Goal: Task Accomplishment & Management: Use online tool/utility

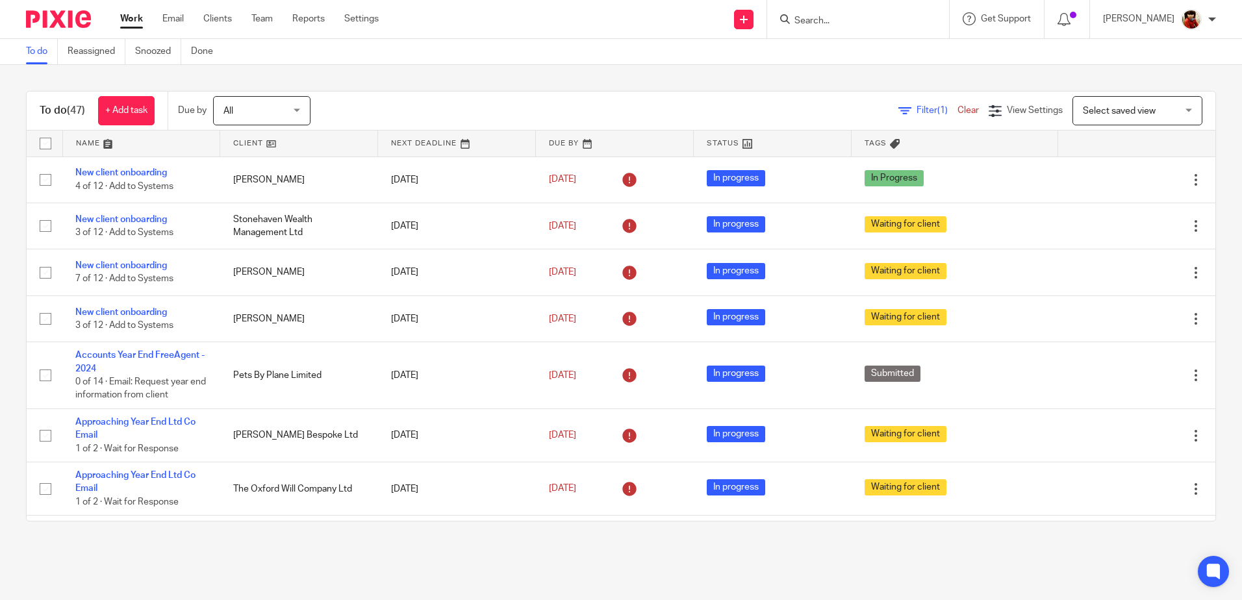
scroll to position [1980, 0]
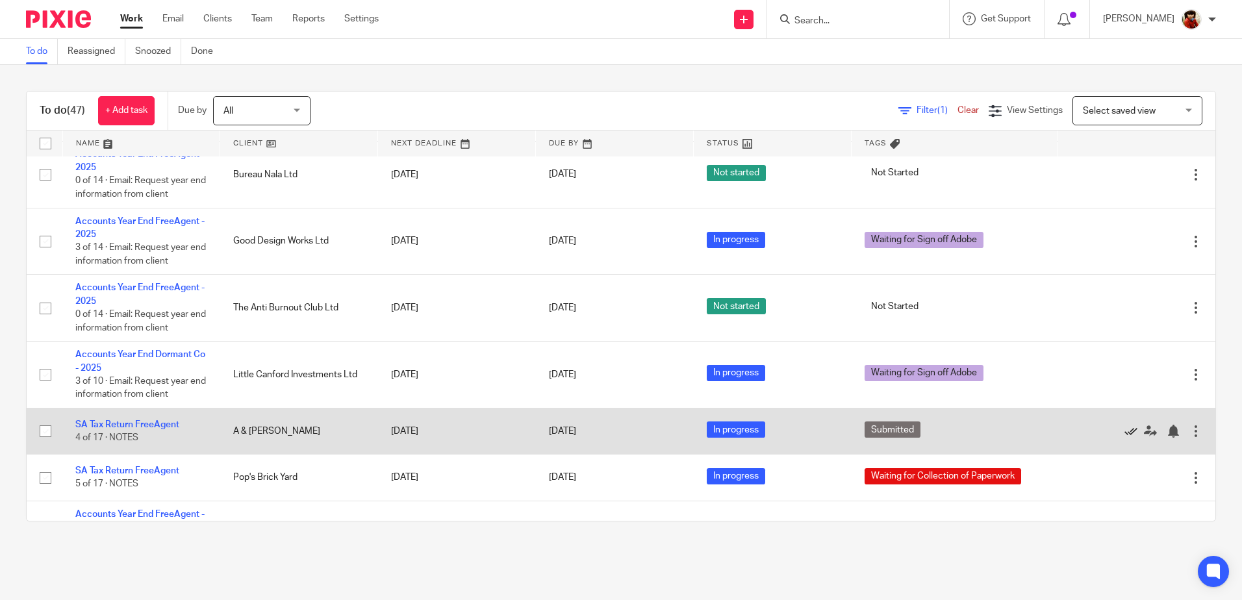
click at [1124, 438] on icon at bounding box center [1130, 431] width 13 height 13
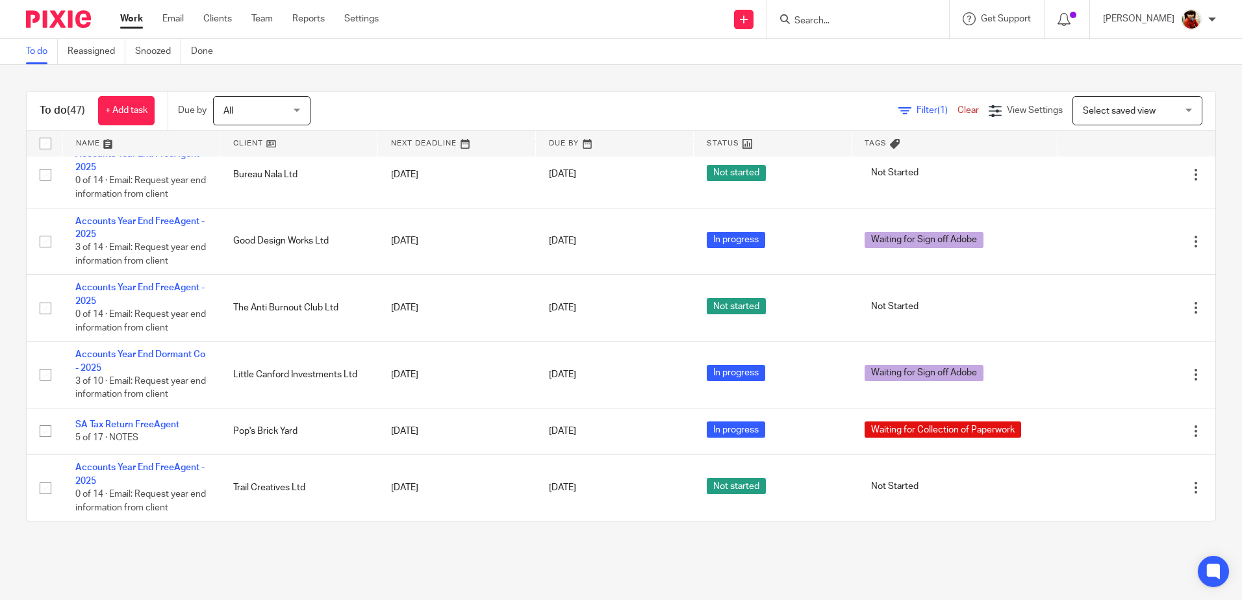
click at [811, 21] on input "Search" at bounding box center [851, 22] width 117 height 12
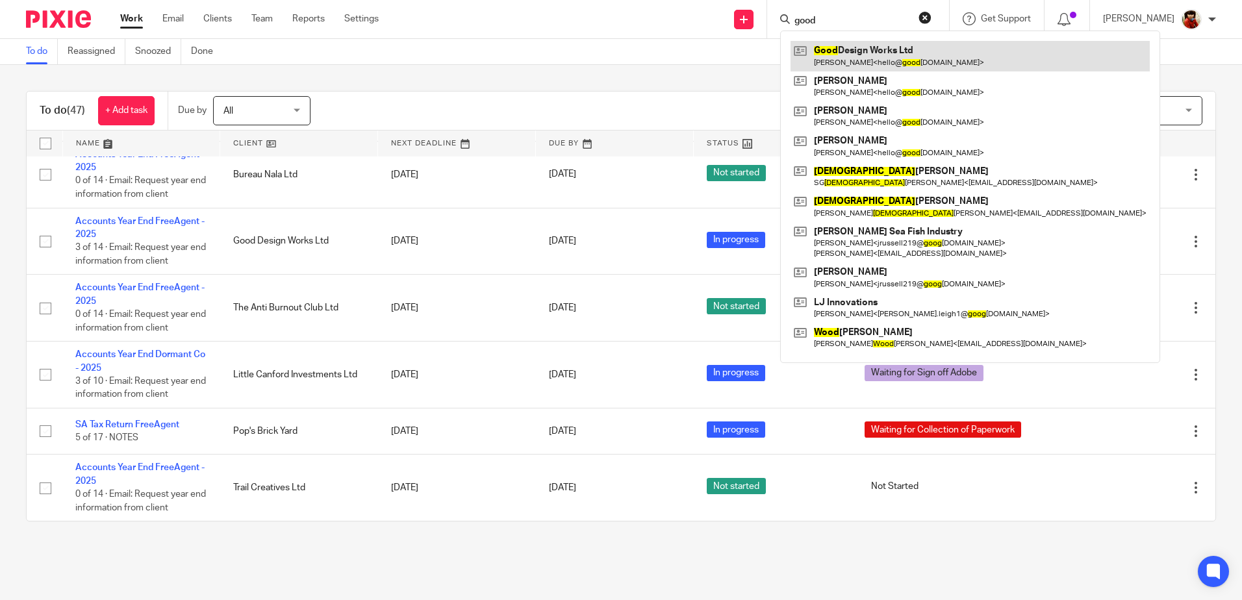
type input "good"
click at [860, 64] on link at bounding box center [970, 56] width 359 height 30
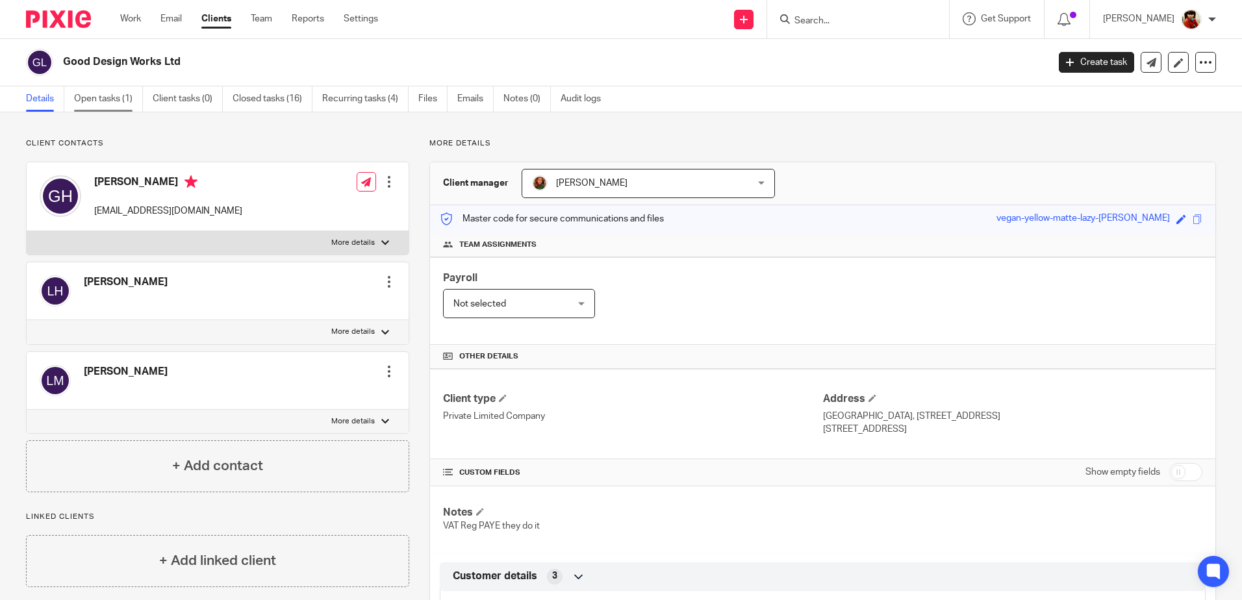
click at [99, 99] on link "Open tasks (1)" at bounding box center [108, 98] width 69 height 25
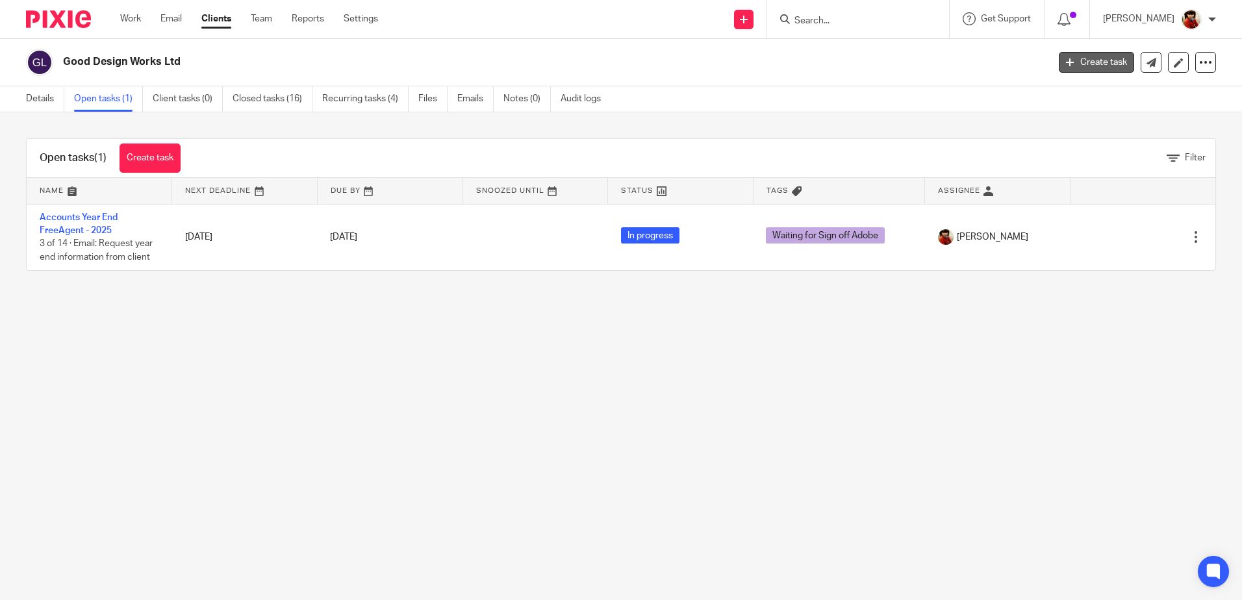
click at [1067, 63] on link "Create task" at bounding box center [1096, 62] width 75 height 21
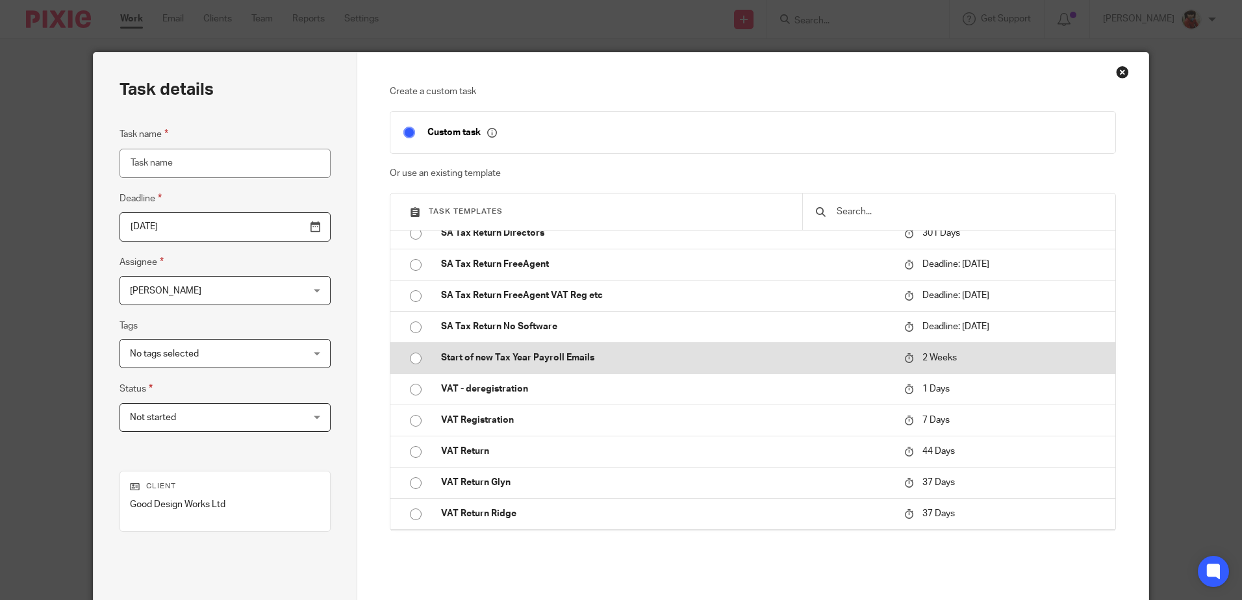
scroll to position [1039, 0]
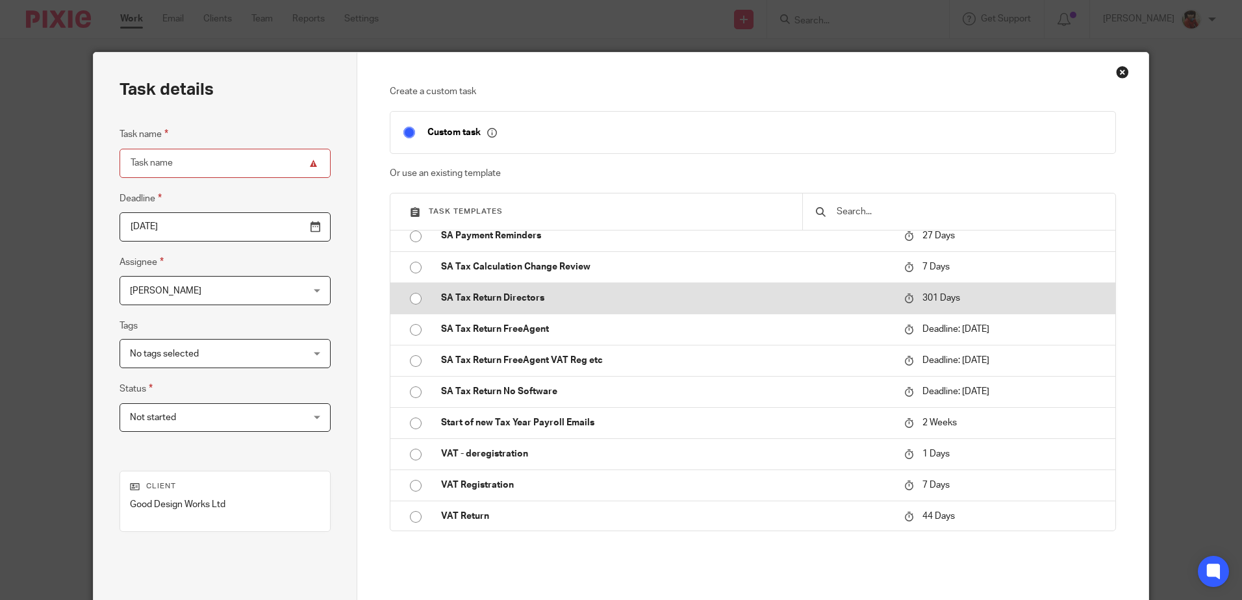
click at [409, 296] on input "radio" at bounding box center [415, 298] width 25 height 25
type input "2026-07-20"
type input "SA Tax Return Directors"
checkbox input "false"
radio input "false"
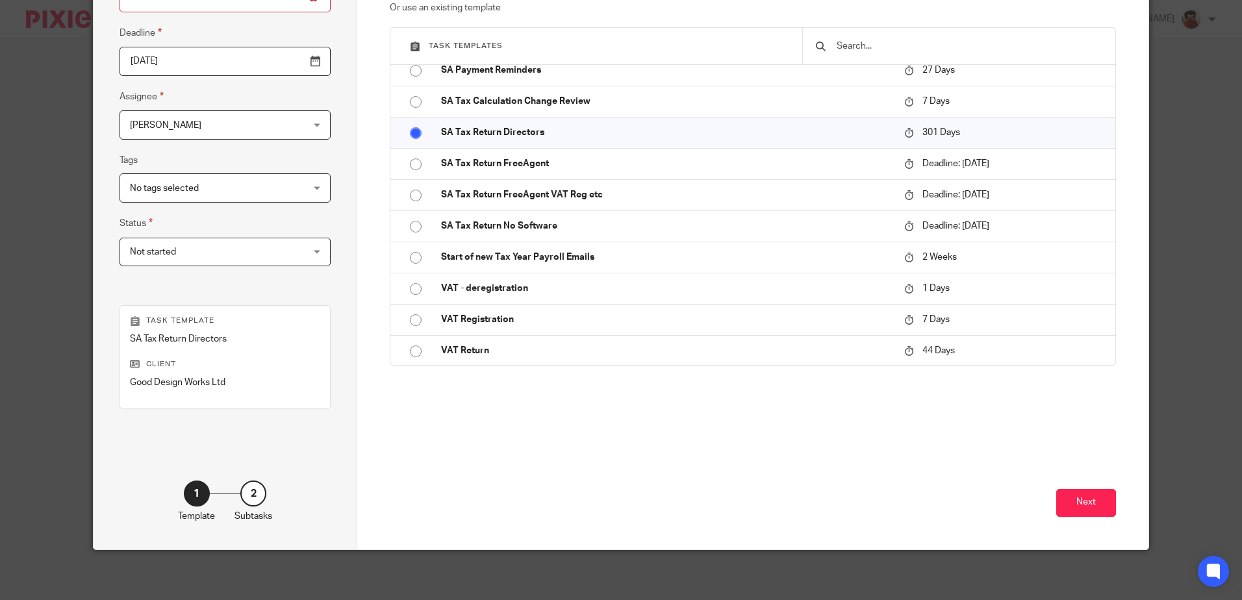
scroll to position [168, 0]
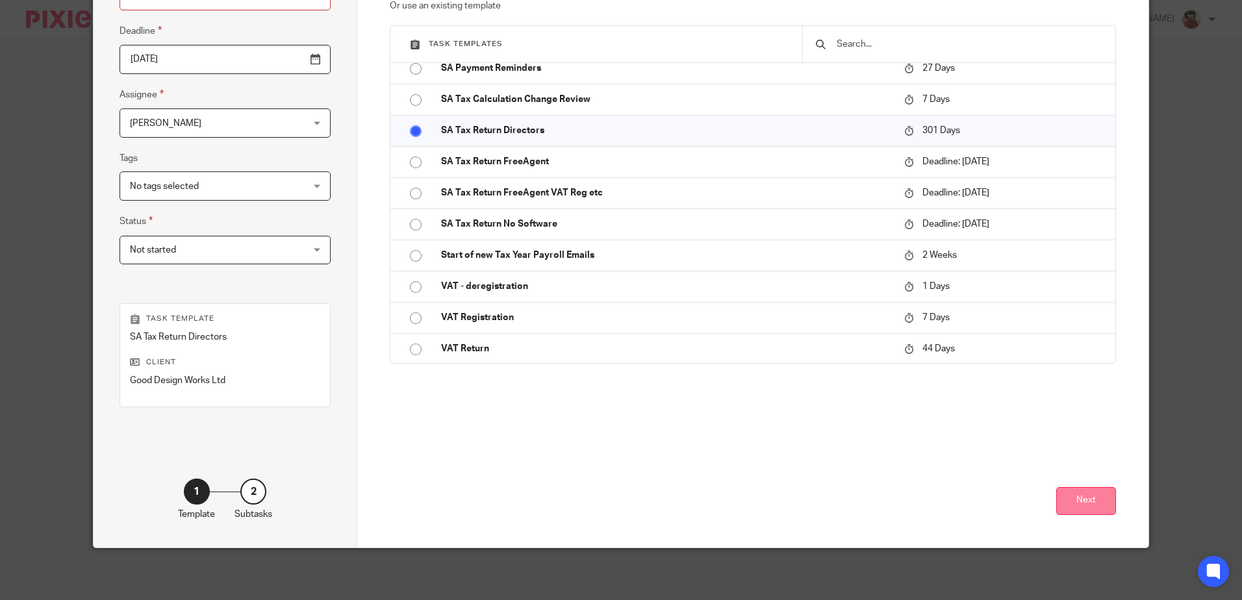
click at [1090, 498] on button "Next" at bounding box center [1086, 501] width 60 height 28
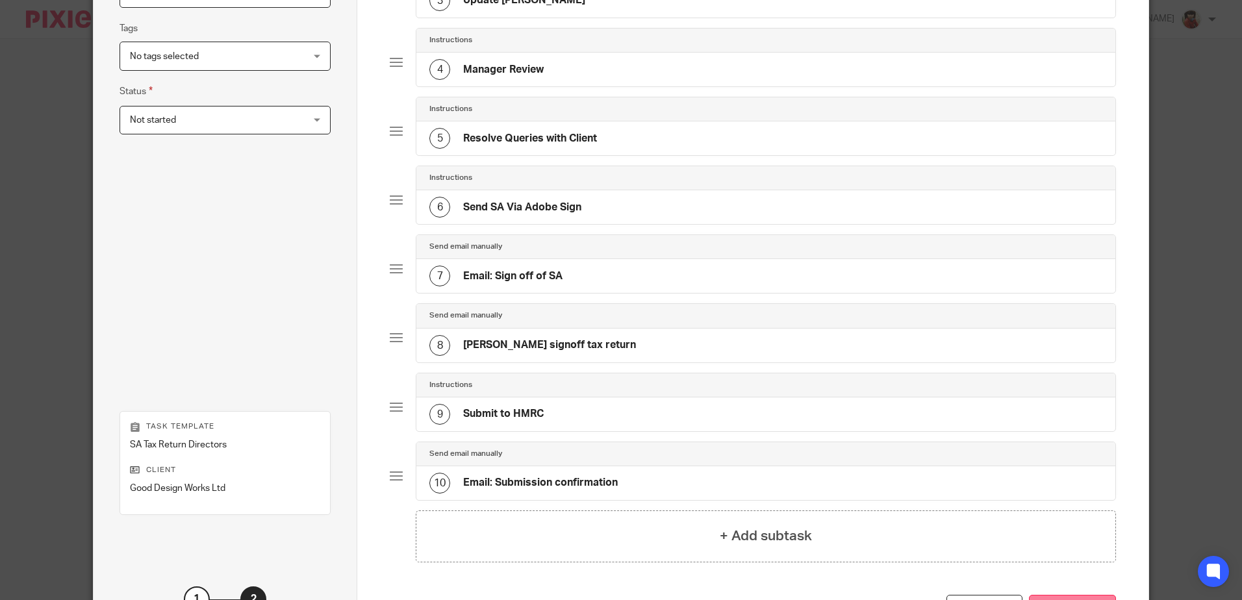
scroll to position [405, 0]
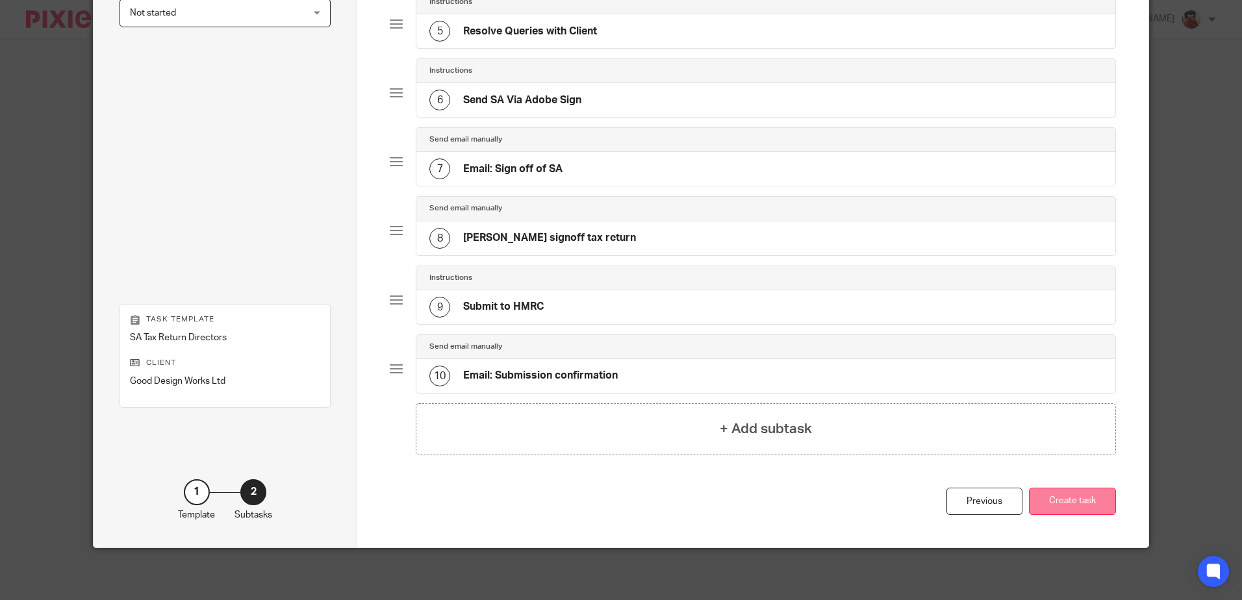
click at [1064, 500] on button "Create task" at bounding box center [1072, 502] width 87 height 28
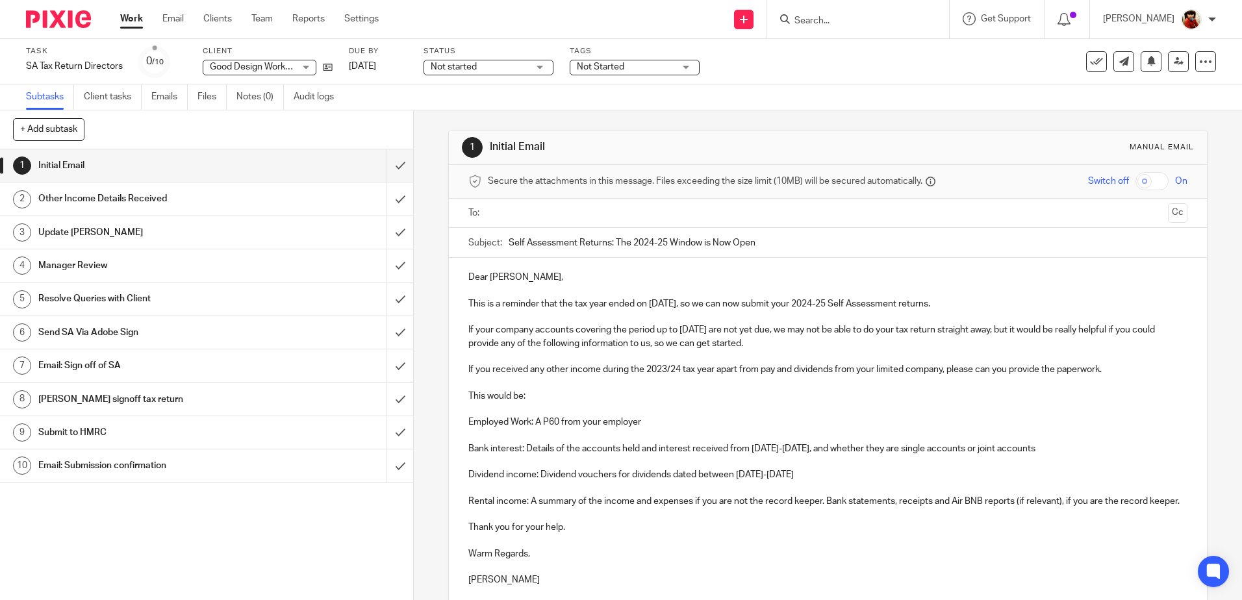
click at [89, 364] on h1 "Email: Sign off of SA" at bounding box center [149, 365] width 223 height 19
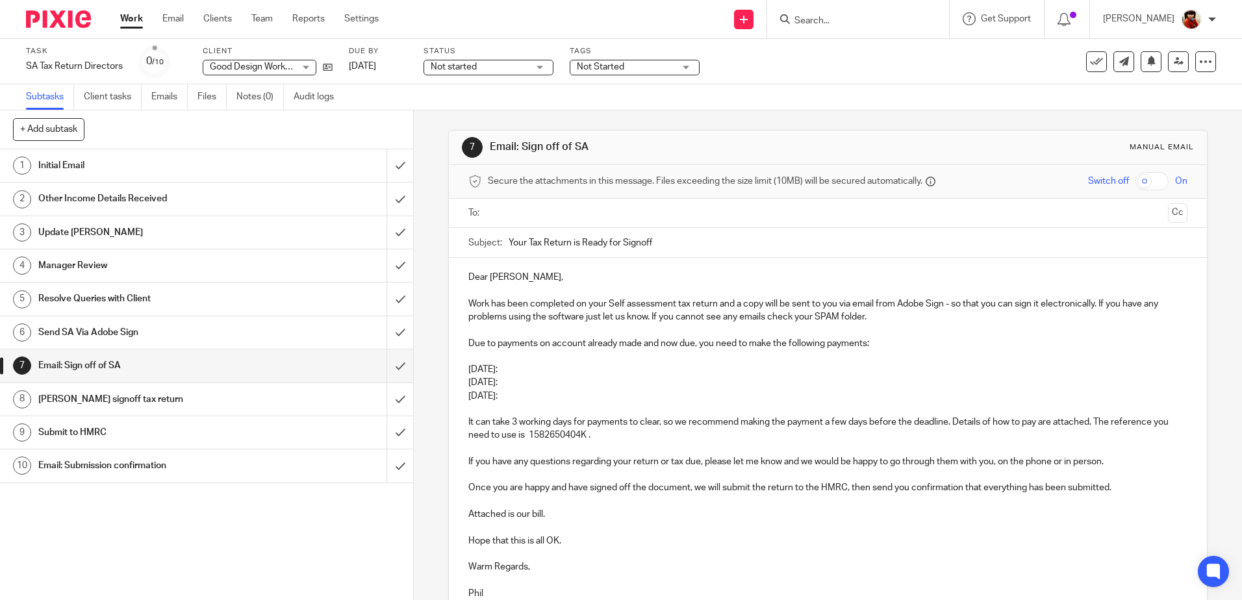
click at [685, 242] on input "Your Tax Return is Ready for Signoff" at bounding box center [848, 242] width 678 height 29
type input "Your Tax Return is Ready for Signoff - Laurence"
click at [509, 277] on p "Dear Geoff," at bounding box center [827, 277] width 718 height 13
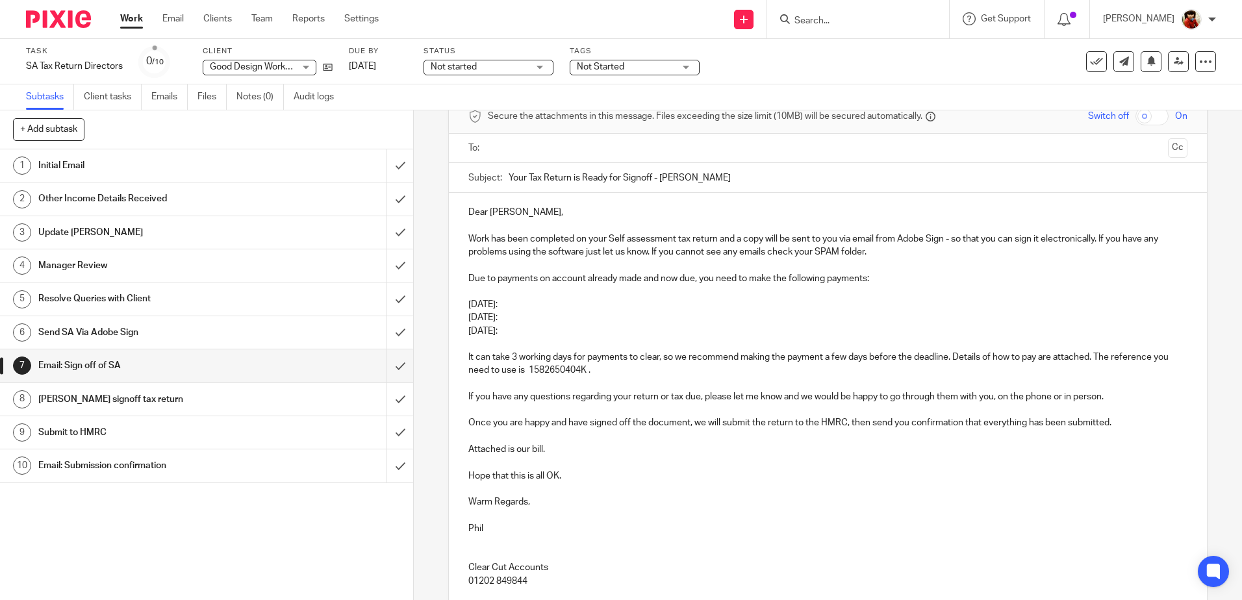
drag, startPoint x: 538, startPoint y: 301, endPoint x: 432, endPoint y: 301, distance: 105.9
click at [432, 301] on div "7 Email: Sign off of SA Manual email Secure the attachments in this message. Fi…" at bounding box center [828, 355] width 828 height 490
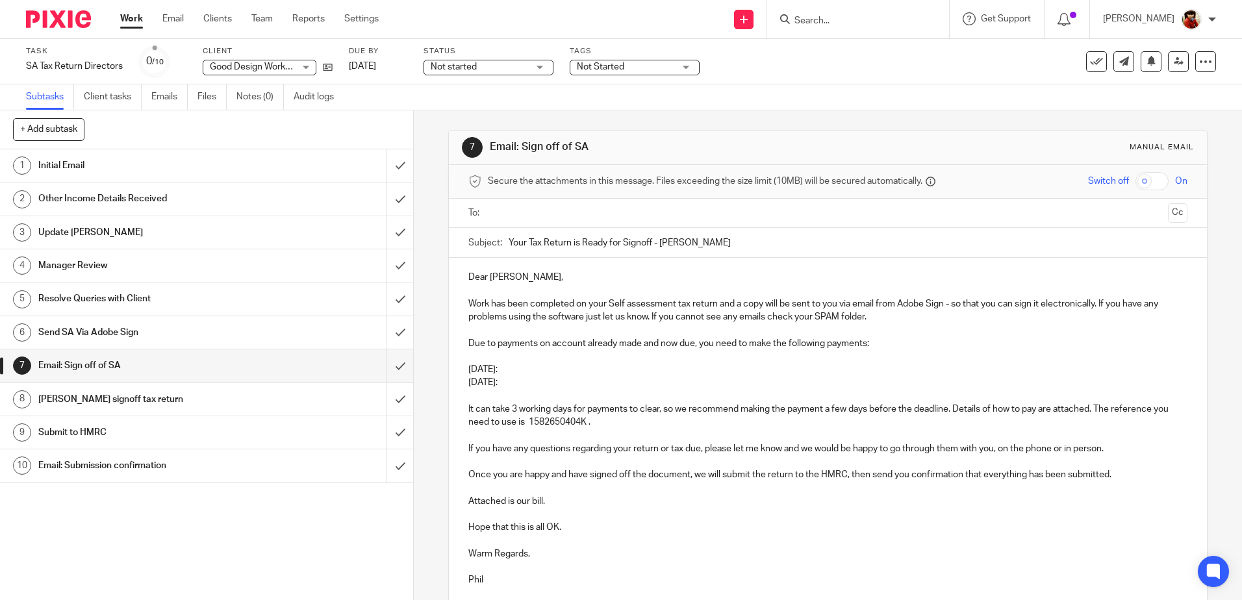
click at [539, 366] on p "31st Jan 2026:" at bounding box center [827, 369] width 718 height 13
click at [538, 381] on p "31st July 2026:" at bounding box center [827, 382] width 718 height 13
click at [564, 369] on p "31st Jan 2026: £75" at bounding box center [827, 369] width 718 height 13
click at [598, 421] on p "It can take 3 working days for payments to clear, so we recommend making the pa…" at bounding box center [827, 416] width 718 height 27
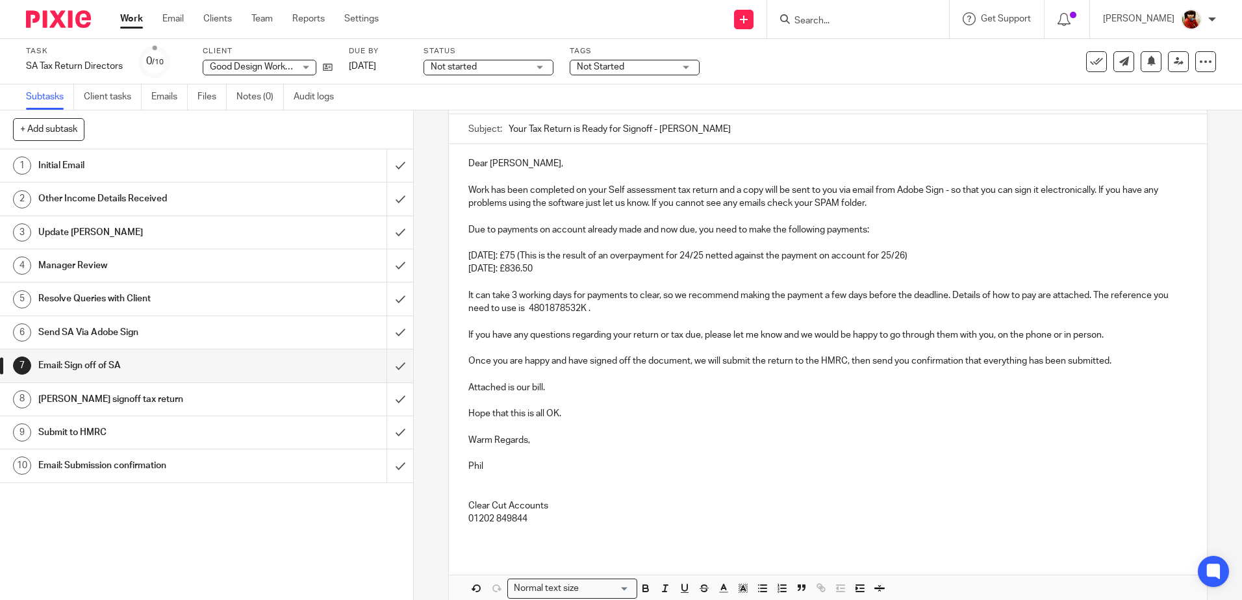
scroll to position [179, 0]
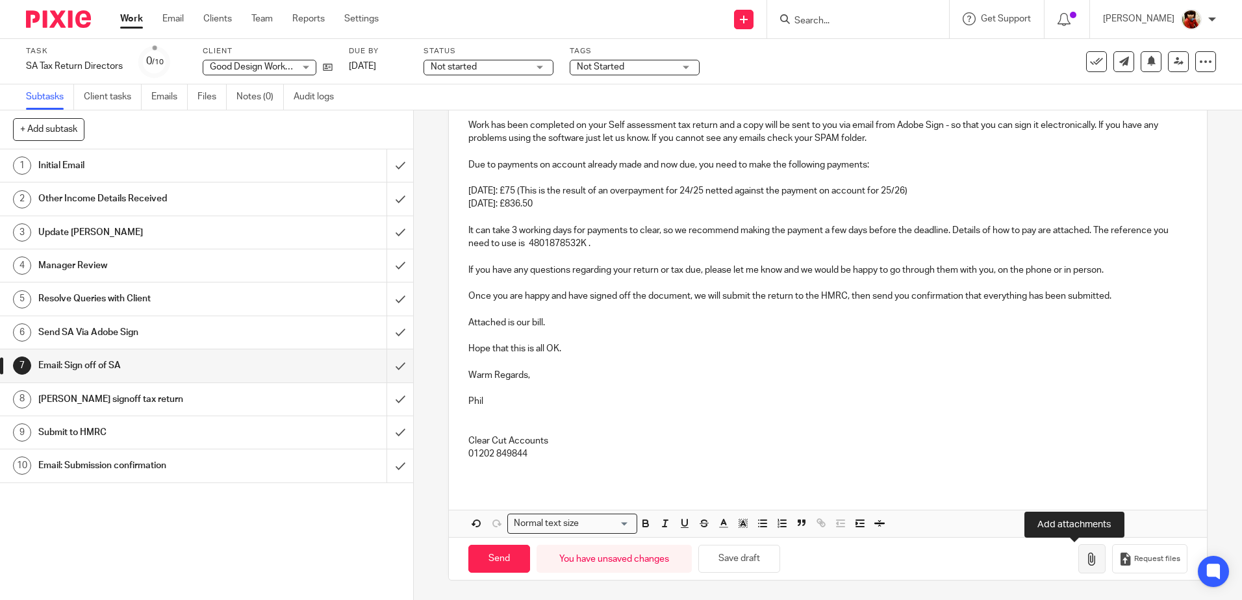
click at [1085, 561] on icon "button" at bounding box center [1091, 559] width 13 height 13
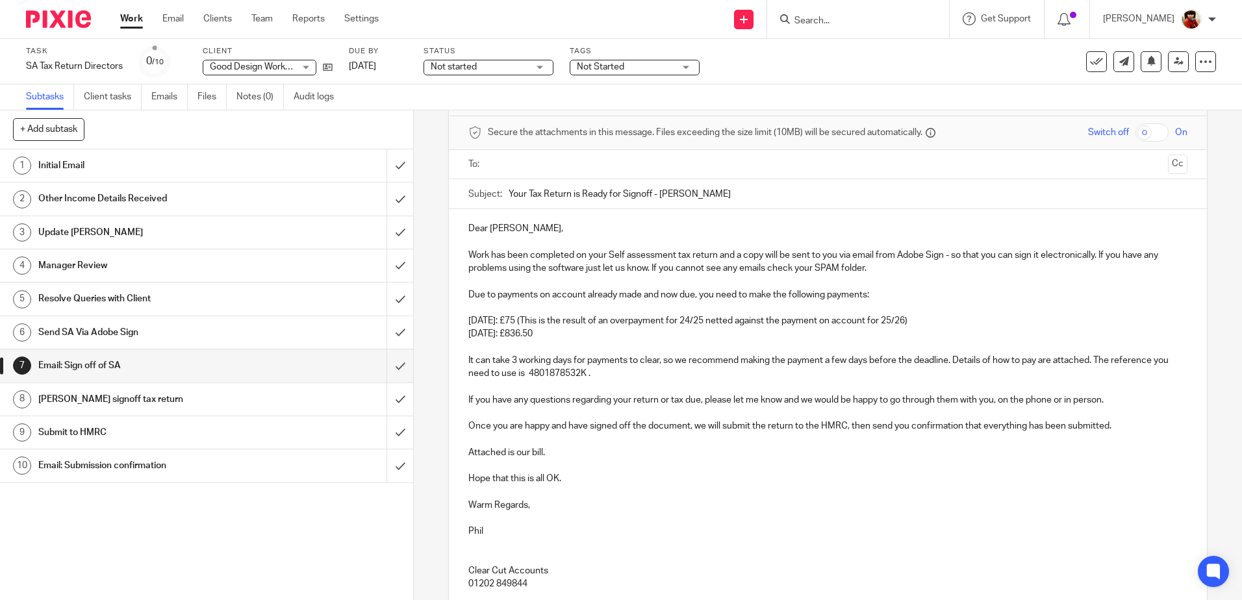
scroll to position [0, 0]
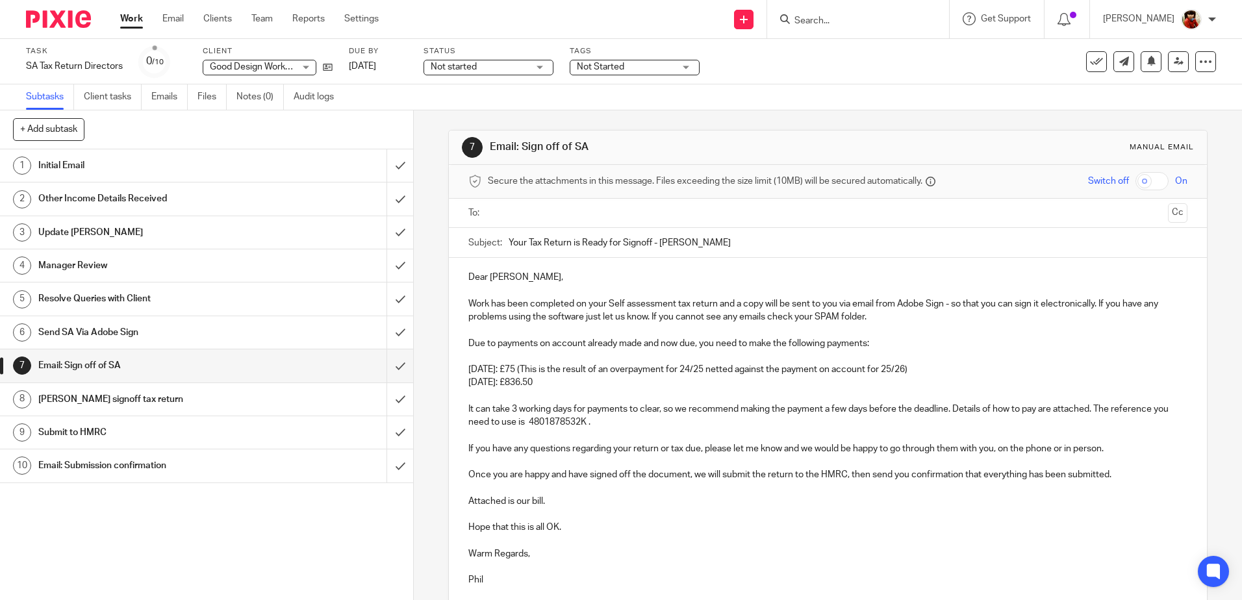
click at [501, 211] on input "text" at bounding box center [827, 213] width 670 height 15
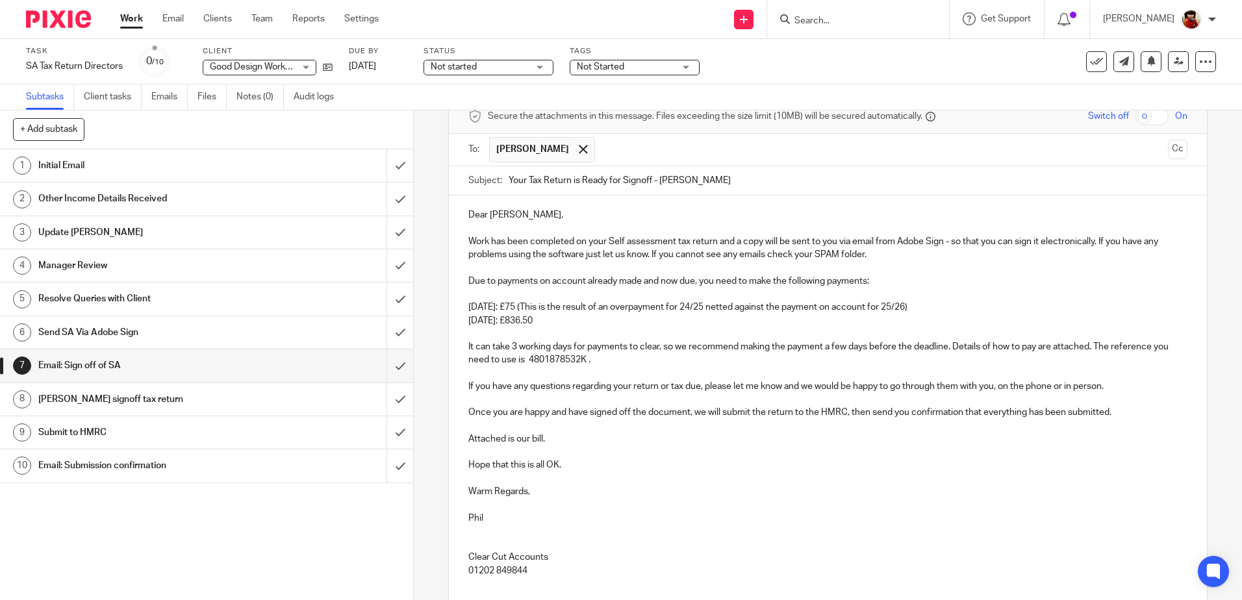
scroll to position [130, 0]
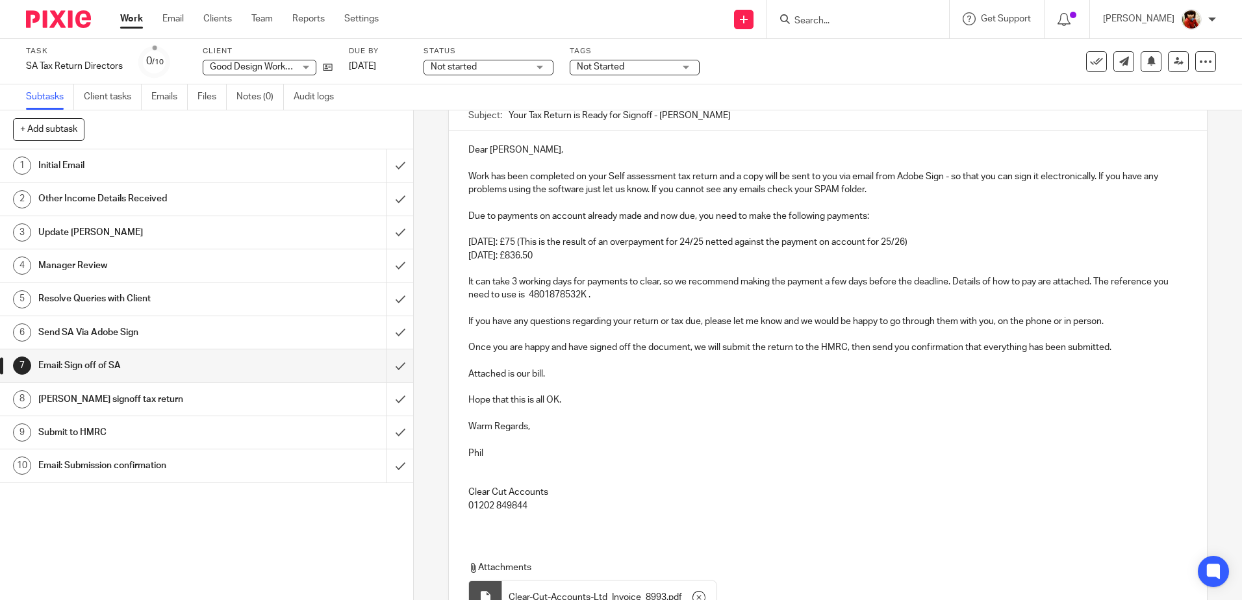
click at [691, 346] on p "Once you are happy and have signed off the document, we will submit the return …" at bounding box center [827, 347] width 718 height 13
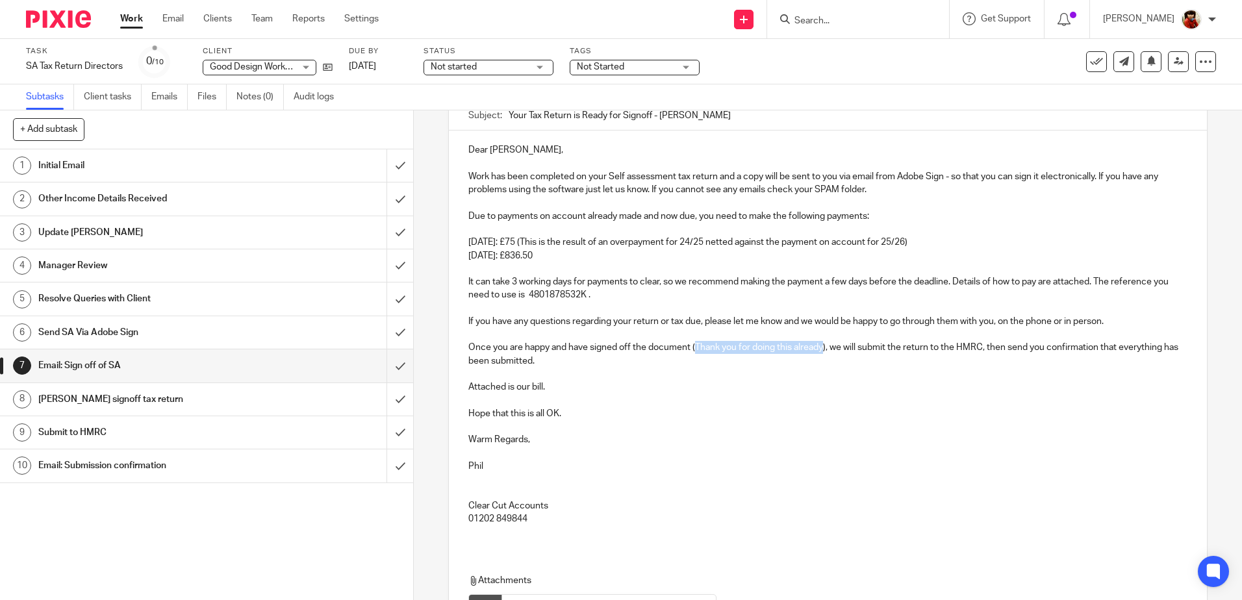
drag, startPoint x: 694, startPoint y: 347, endPoint x: 822, endPoint y: 351, distance: 128.7
click at [822, 351] on p "Once you are happy and have signed off the document (Thank you for doing this a…" at bounding box center [827, 354] width 718 height 27
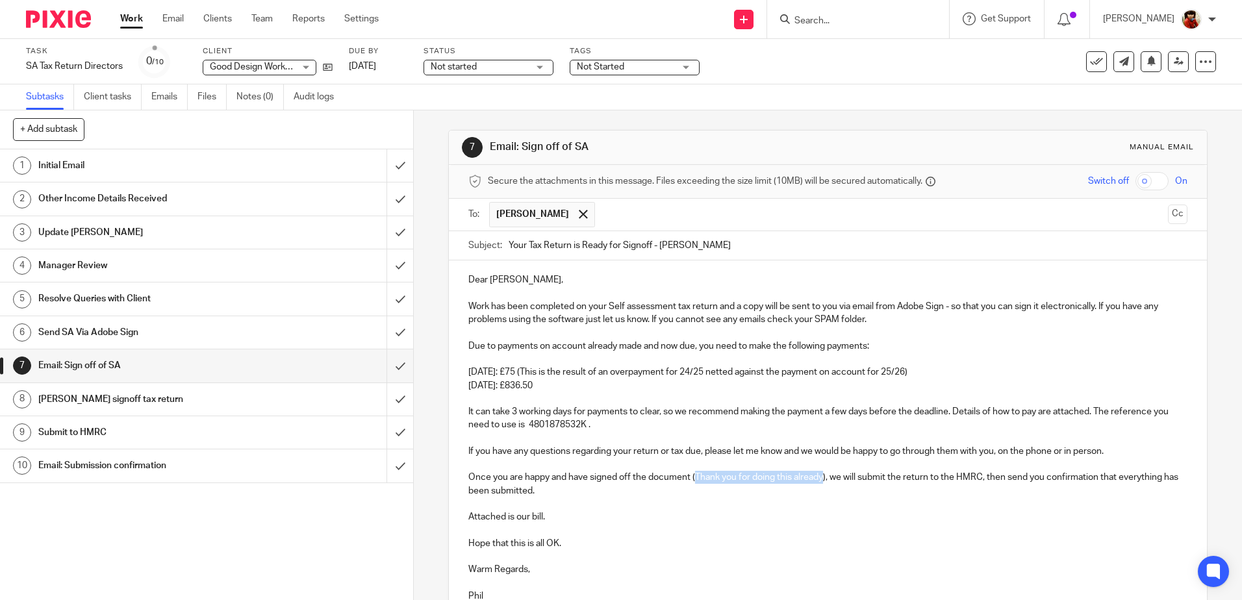
scroll to position [260, 0]
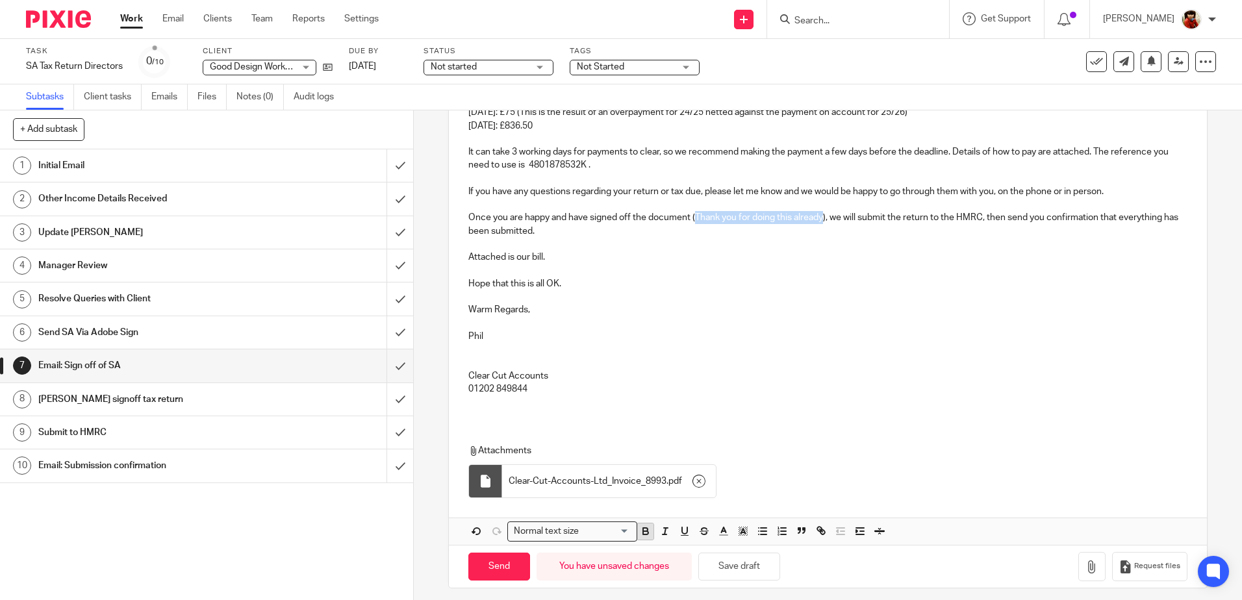
click at [644, 532] on icon "button" at bounding box center [645, 532] width 5 height 3
click at [731, 388] on p "01202 849844" at bounding box center [827, 389] width 718 height 13
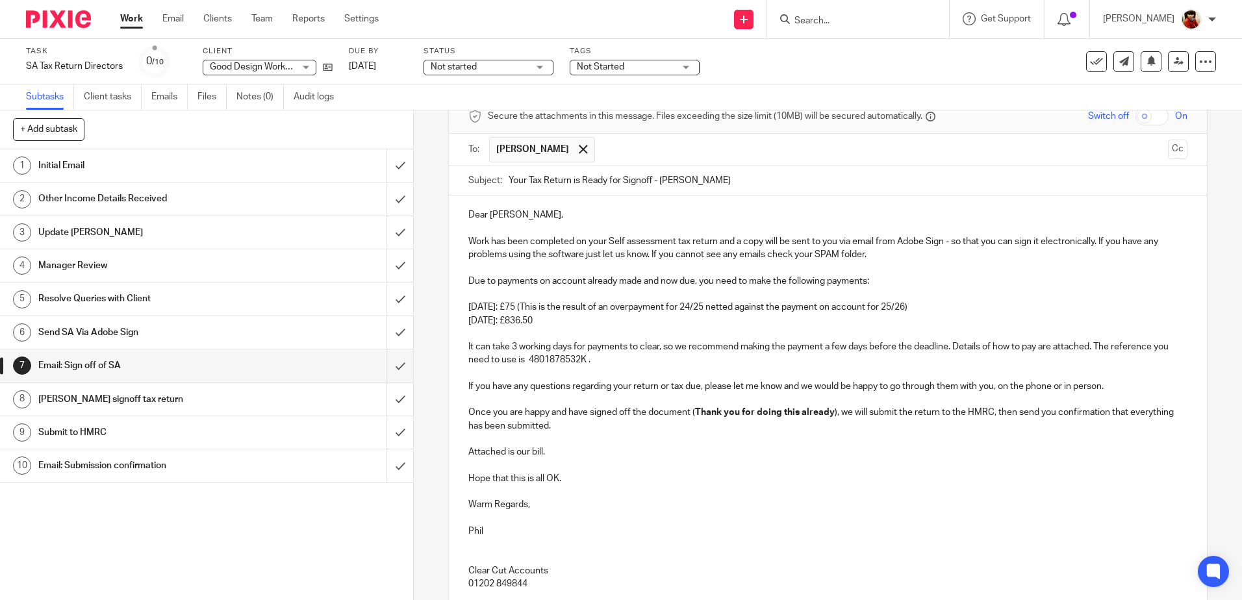
scroll to position [268, 0]
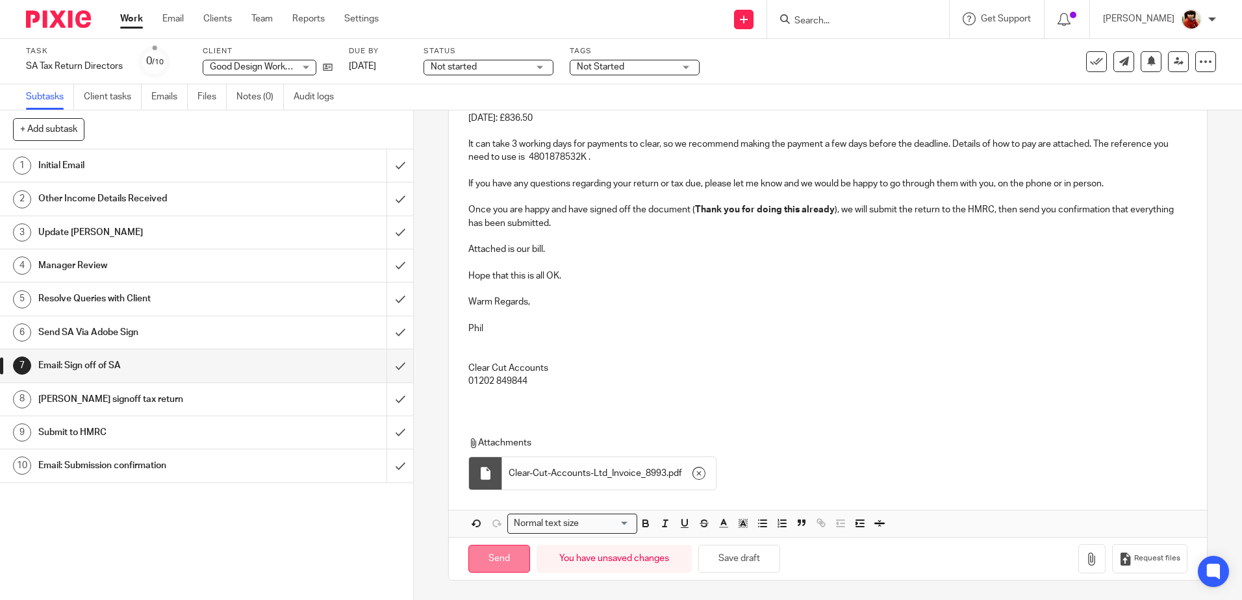
click at [501, 555] on input "Send" at bounding box center [499, 559] width 62 height 28
type input "Sent"
click at [537, 69] on div "Not started Not started" at bounding box center [489, 68] width 130 height 16
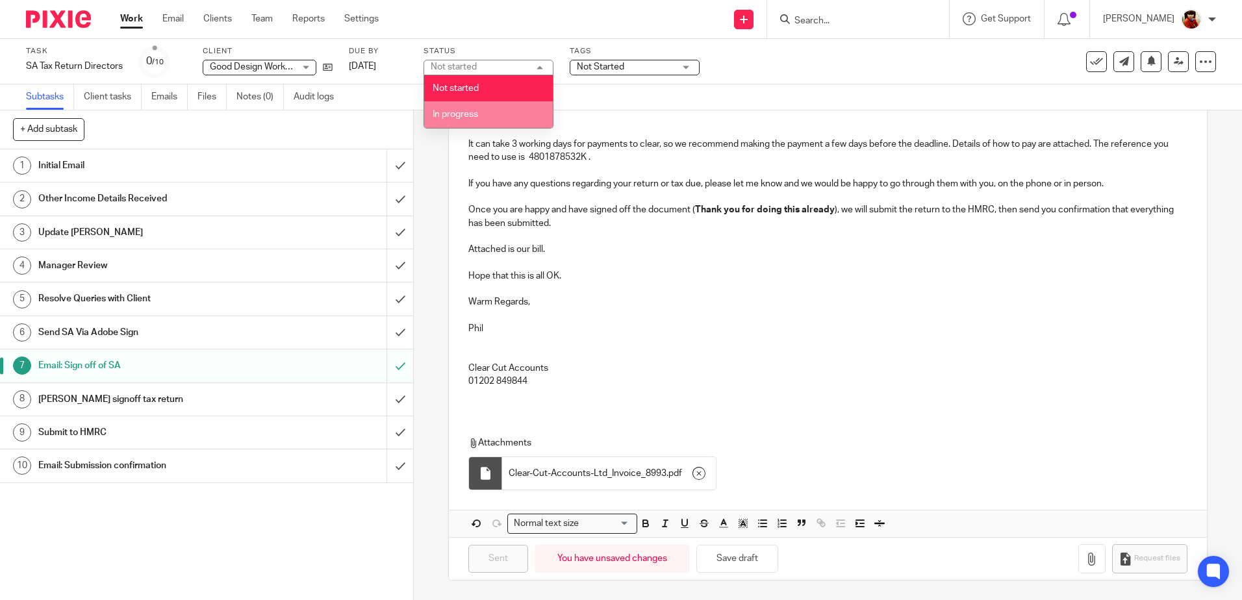
click at [475, 114] on span "In progress" at bounding box center [455, 114] width 45 height 9
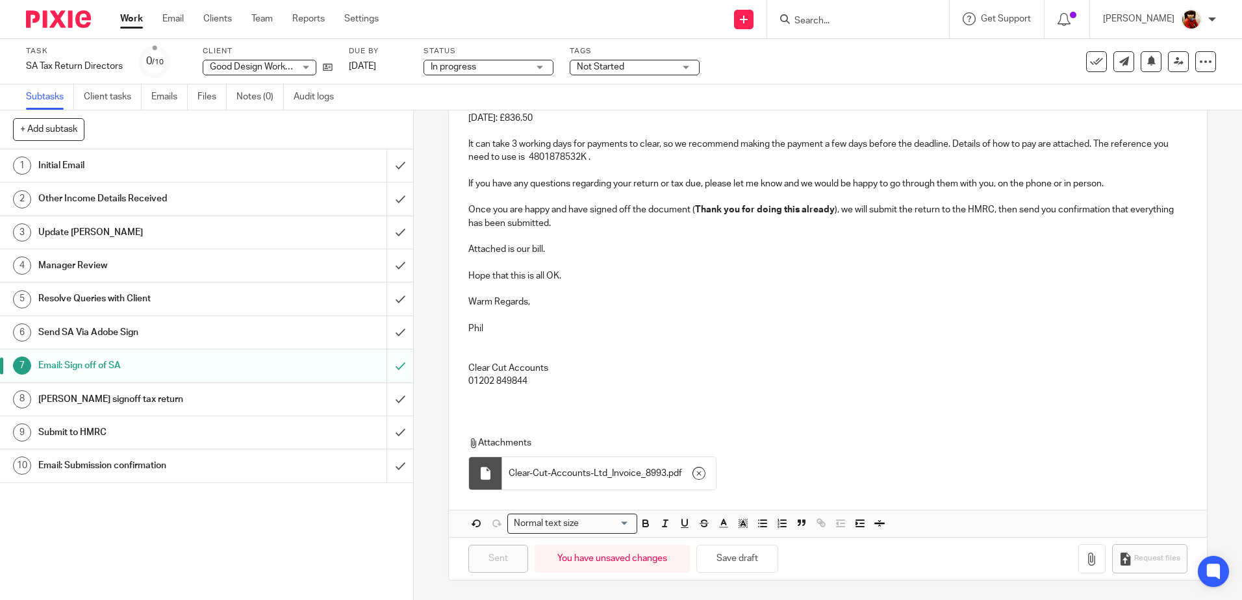
click at [613, 64] on span "Not Started" at bounding box center [600, 66] width 47 height 9
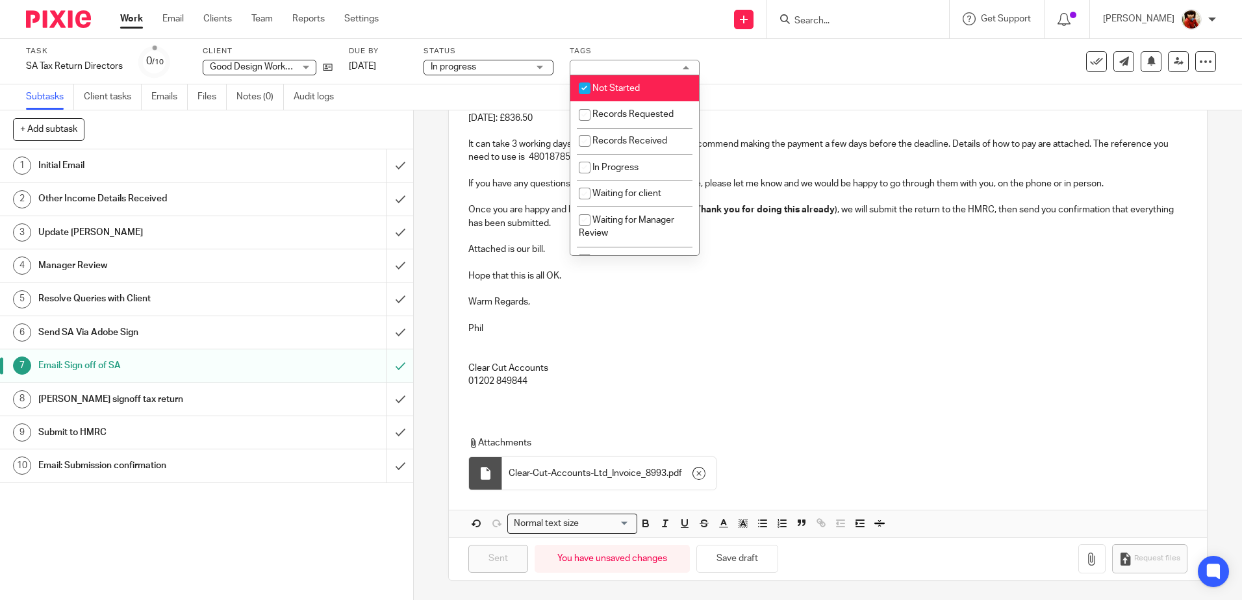
click at [585, 88] on input "checkbox" at bounding box center [584, 88] width 25 height 25
checkbox input "false"
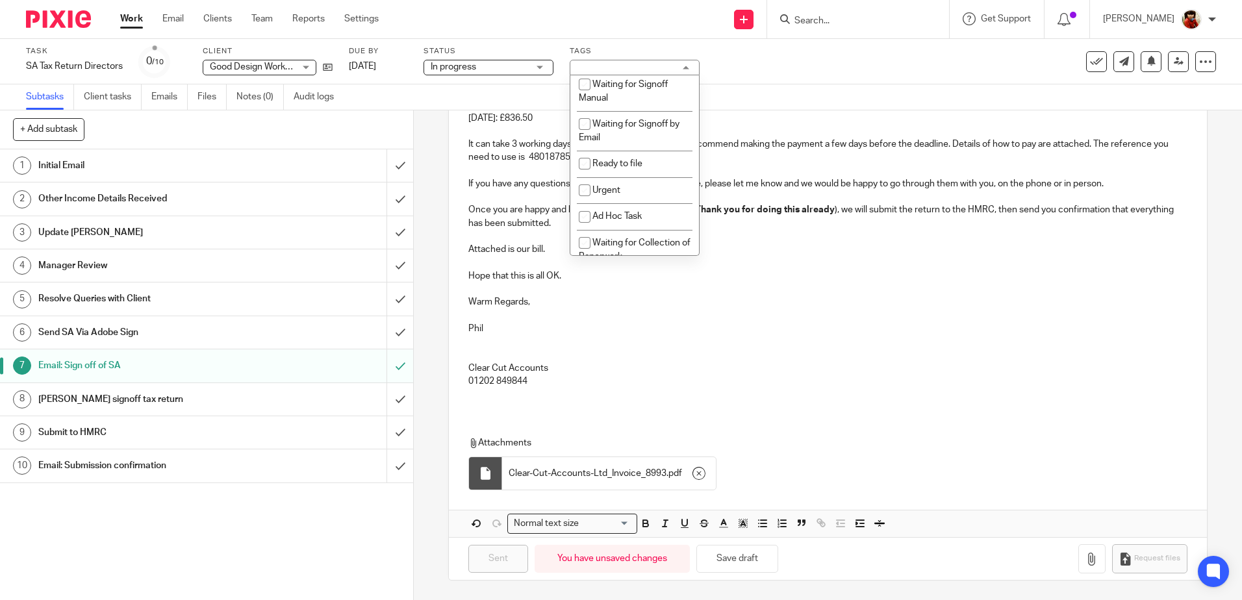
scroll to position [225, 0]
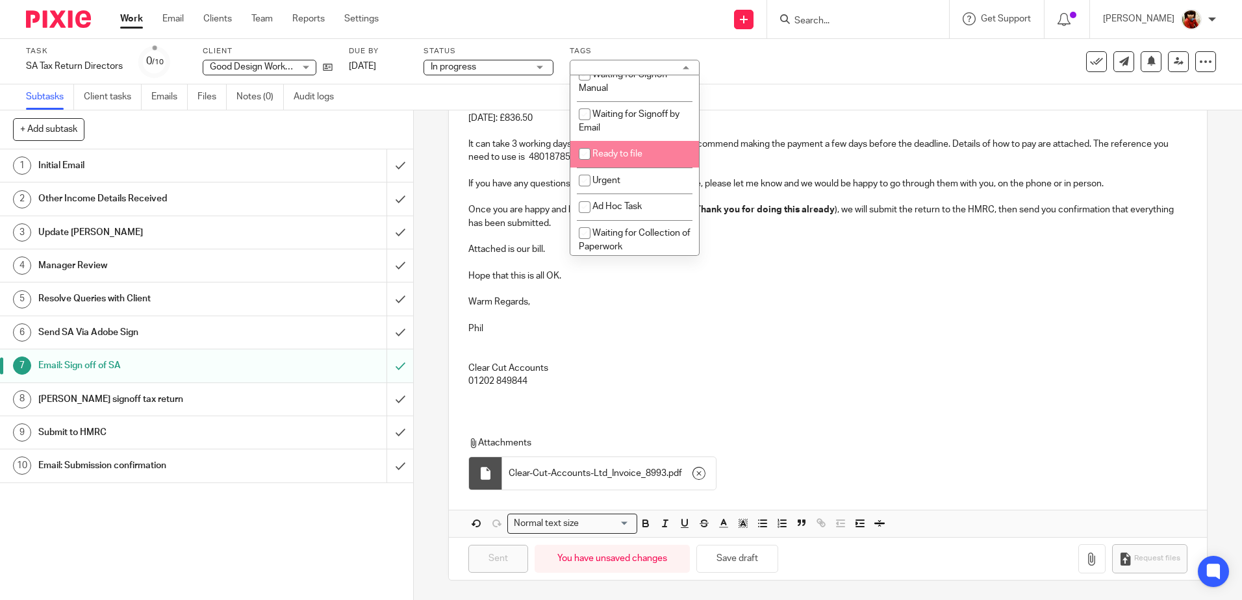
click at [584, 151] on input "checkbox" at bounding box center [584, 154] width 25 height 25
checkbox input "true"
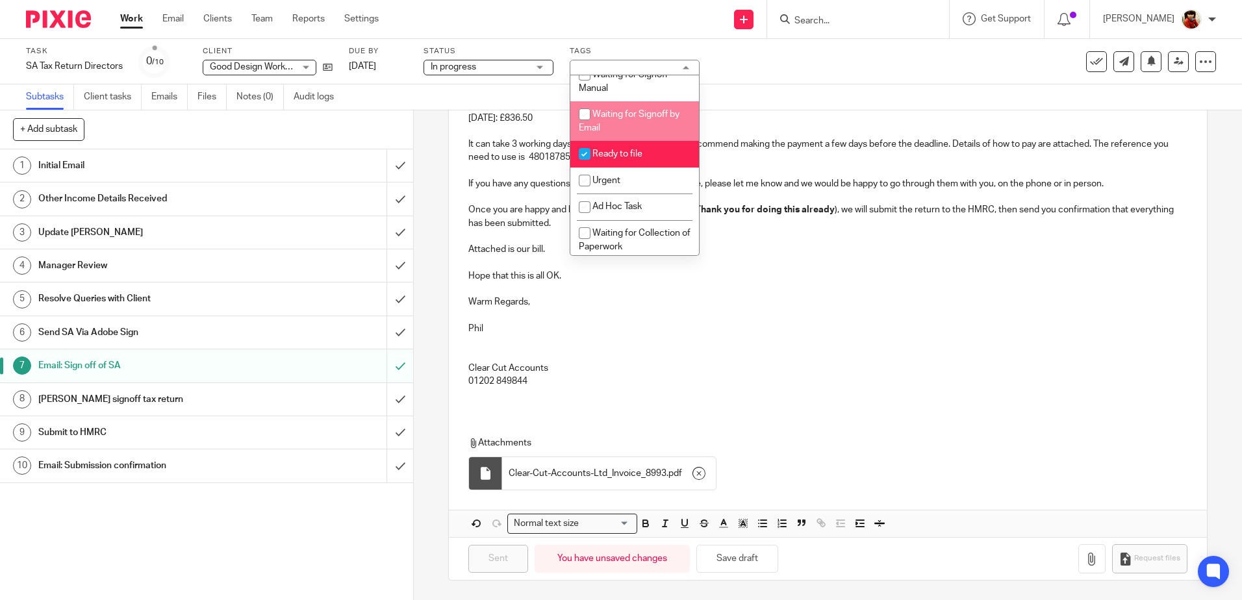
click at [784, 80] on div "Task SA Tax Return Directors Save SA Tax Return Directors 0 /10 Client Good Des…" at bounding box center [621, 61] width 1242 height 45
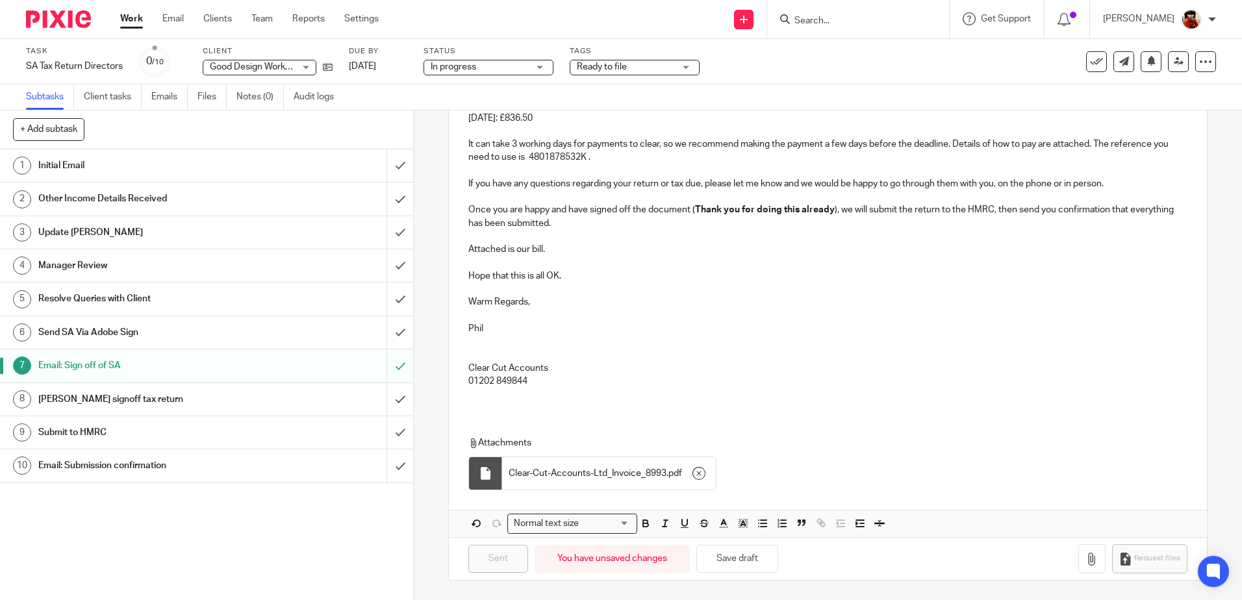
click at [134, 19] on link "Work" at bounding box center [131, 18] width 23 height 13
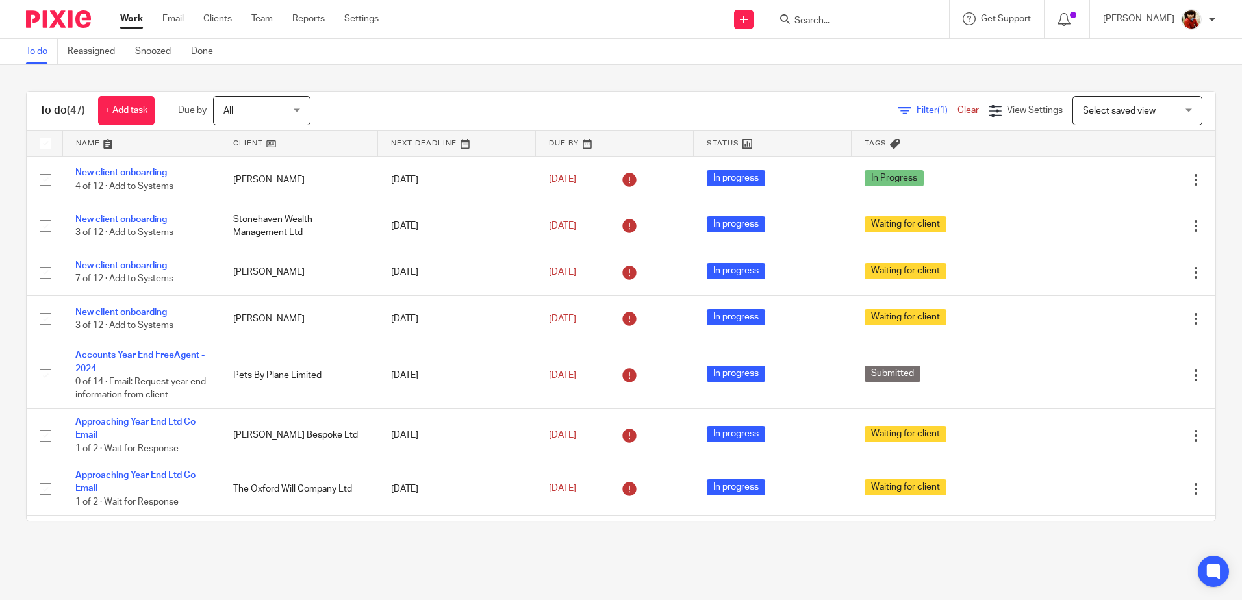
click at [826, 19] on input "Search" at bounding box center [851, 22] width 117 height 12
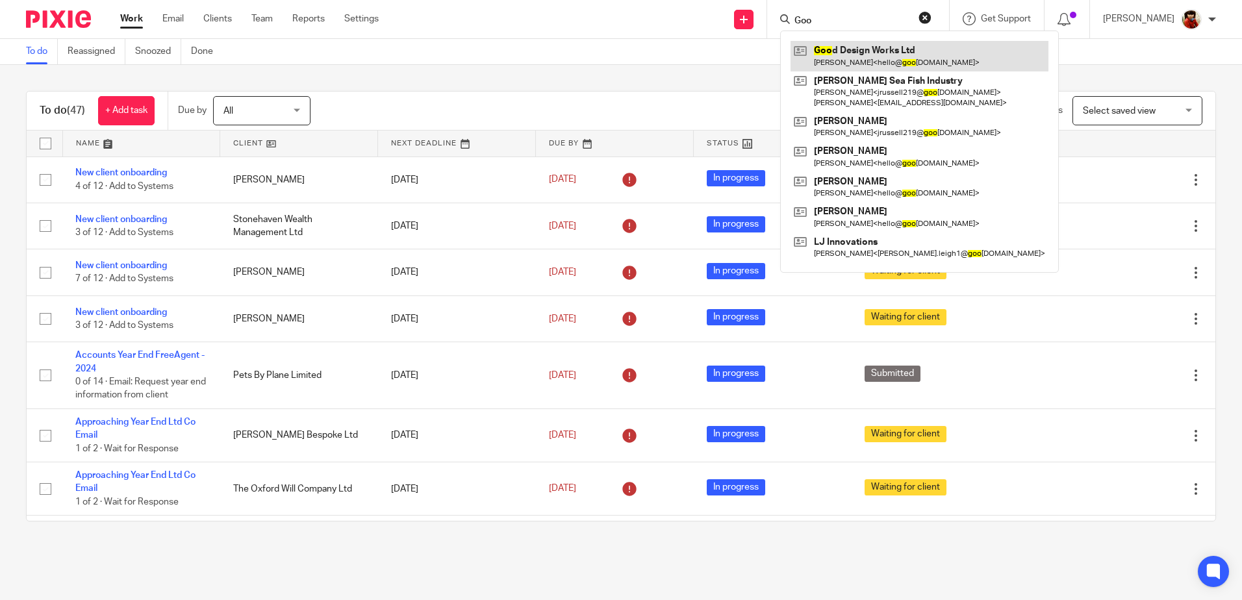
type input "Goo"
click at [878, 60] on link at bounding box center [920, 56] width 258 height 30
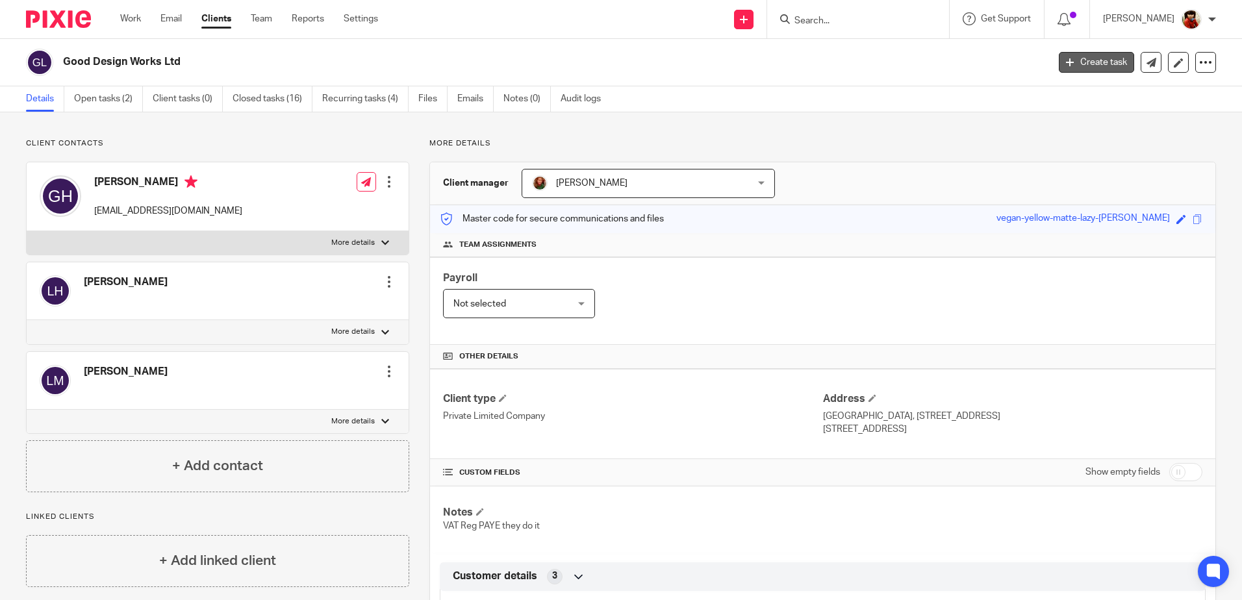
click at [1078, 62] on link "Create task" at bounding box center [1096, 62] width 75 height 21
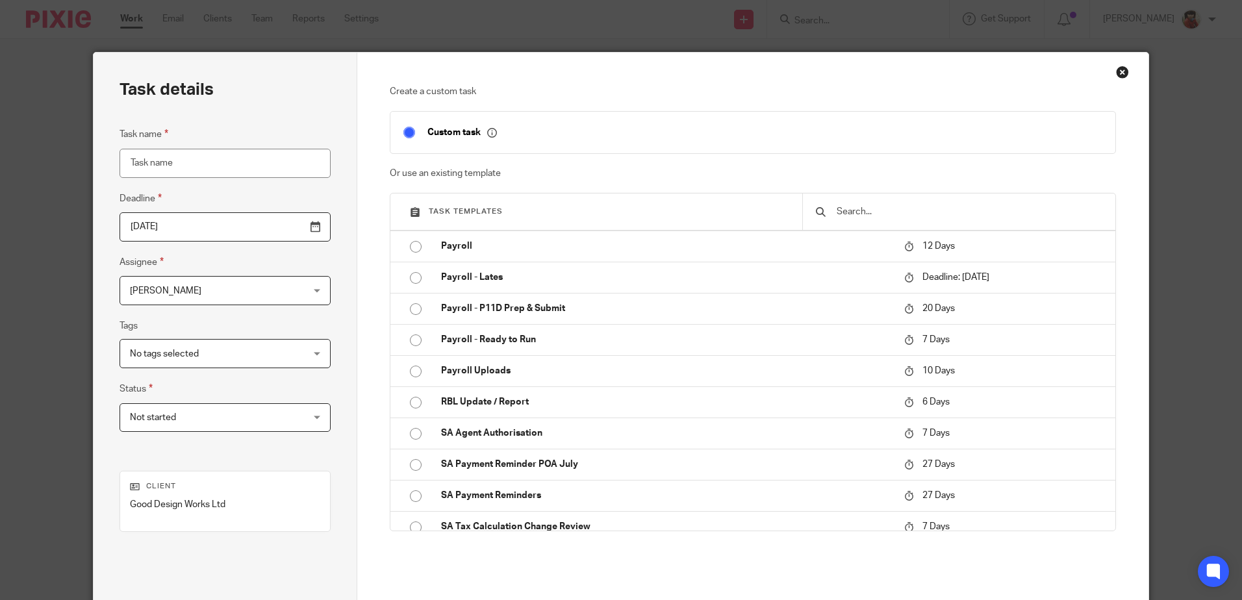
scroll to position [844, 0]
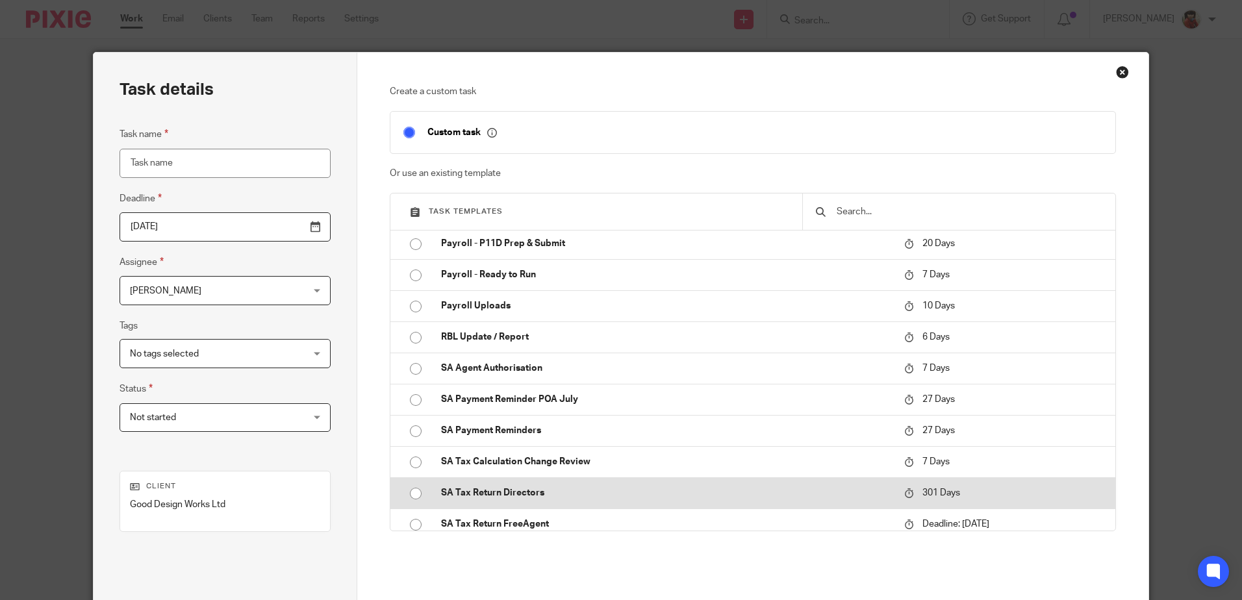
click at [409, 496] on input "radio" at bounding box center [415, 493] width 25 height 25
type input "2026-07-20"
type input "SA Tax Return Directors"
checkbox input "false"
radio input "false"
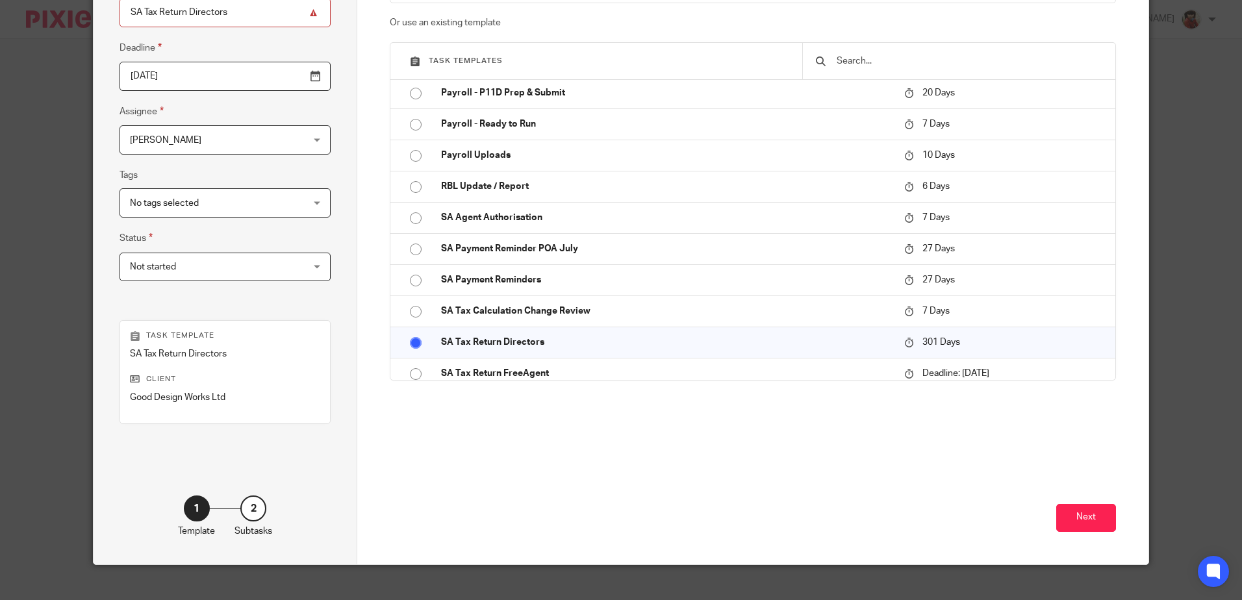
scroll to position [168, 0]
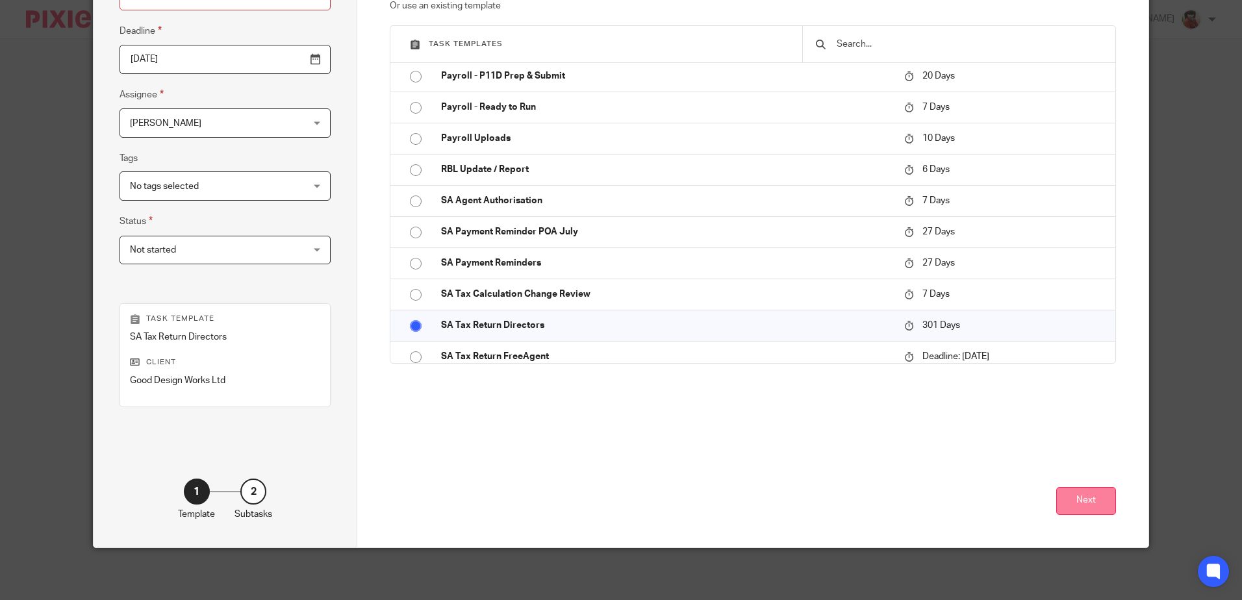
click at [1074, 504] on button "Next" at bounding box center [1086, 501] width 60 height 28
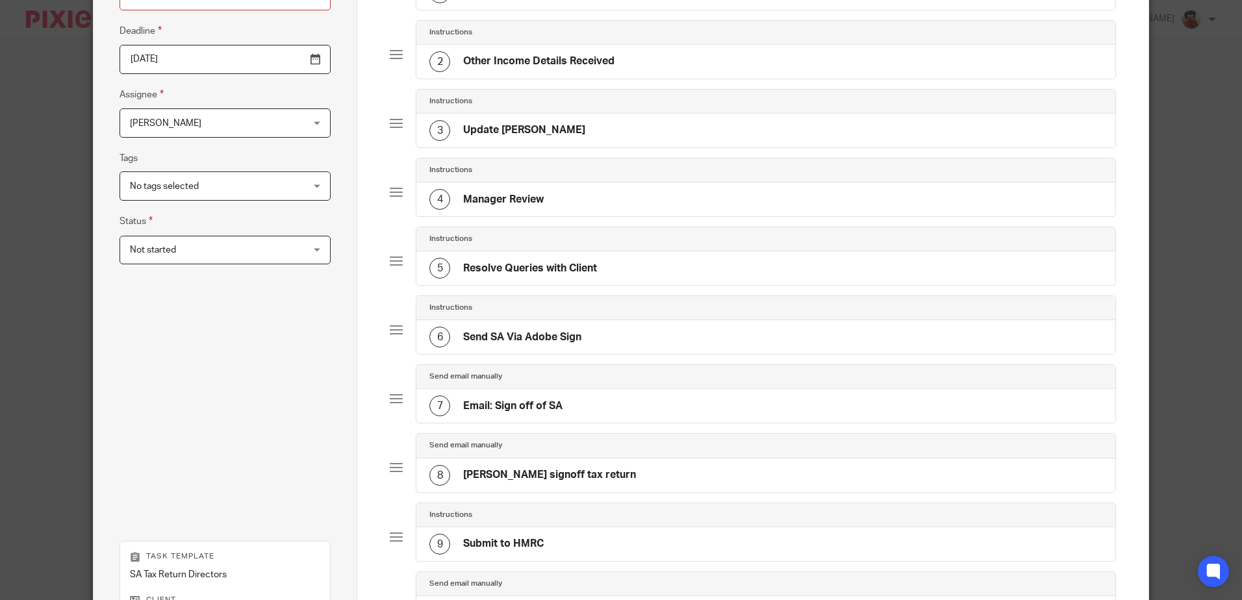
scroll to position [405, 0]
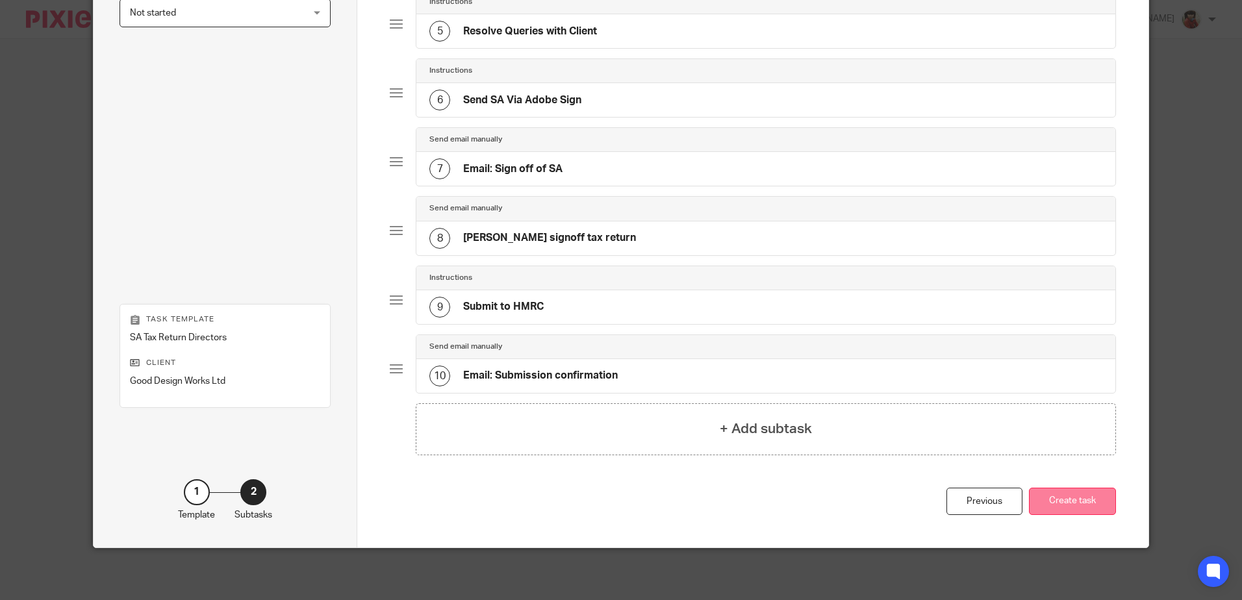
click at [1078, 500] on button "Create task" at bounding box center [1072, 502] width 87 height 28
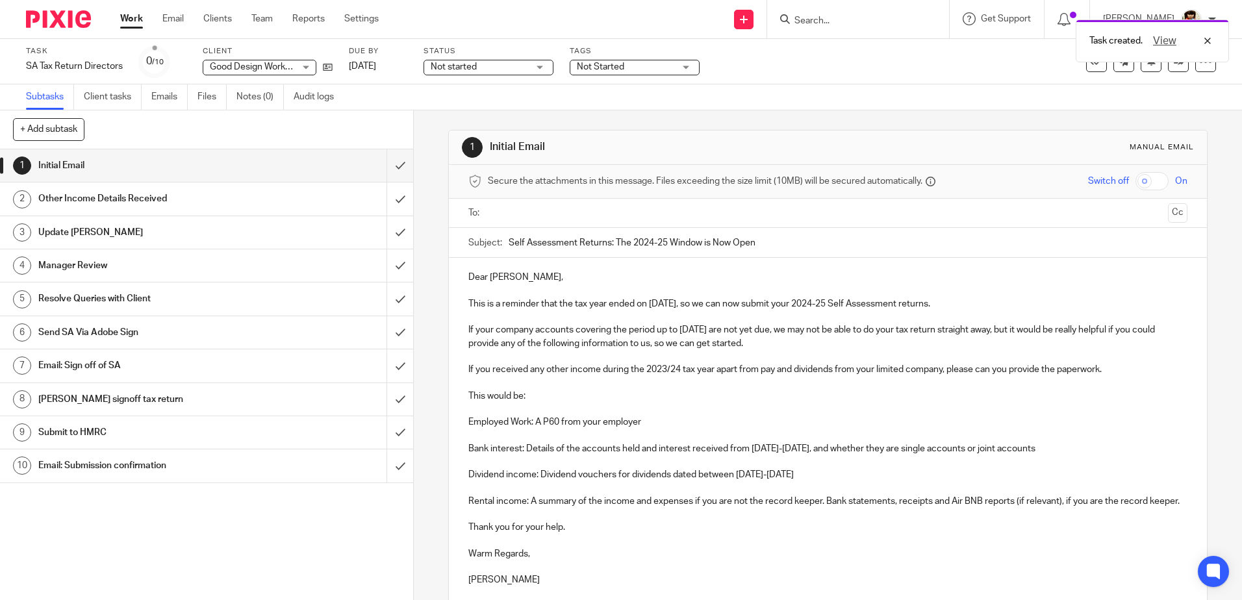
click at [95, 365] on h1 "Email: Sign off of SA" at bounding box center [149, 365] width 223 height 19
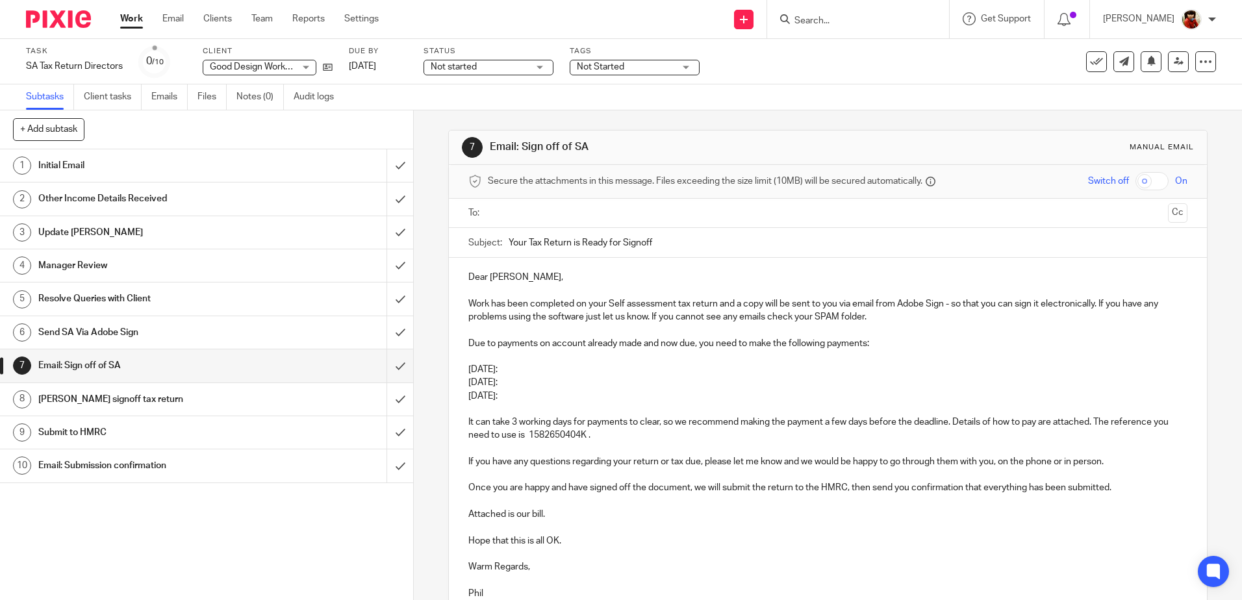
click at [682, 243] on input "Your Tax Return is Ready for Signoff" at bounding box center [848, 242] width 678 height 29
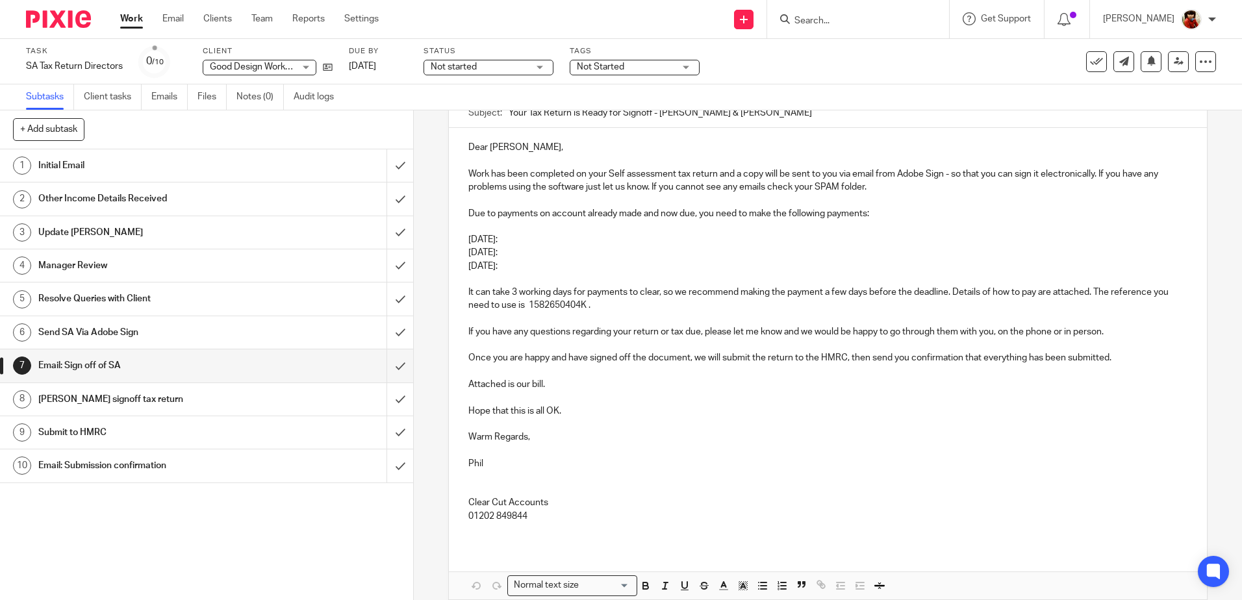
type input "Your Tax Return is Ready for Signoff - [PERSON_NAME] & [PERSON_NAME]"
drag, startPoint x: 531, startPoint y: 240, endPoint x: 431, endPoint y: 237, distance: 100.7
click at [431, 237] on div "7 Email: Sign off of SA Manual email Secure the attachments in this message. Fi…" at bounding box center [828, 355] width 828 height 490
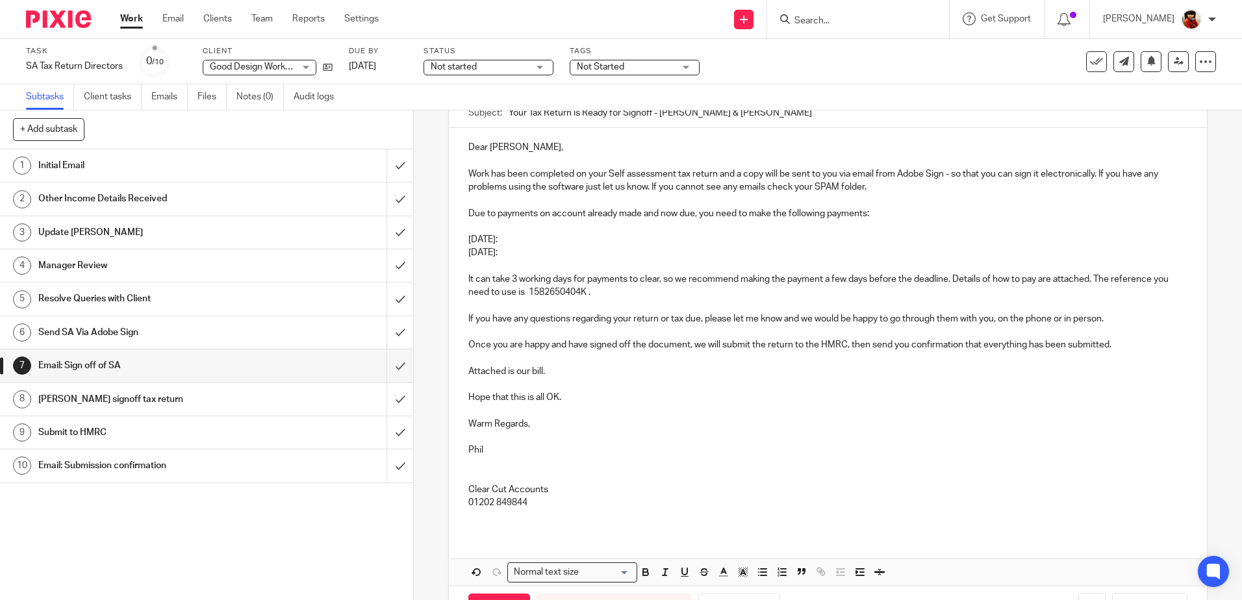
scroll to position [16, 0]
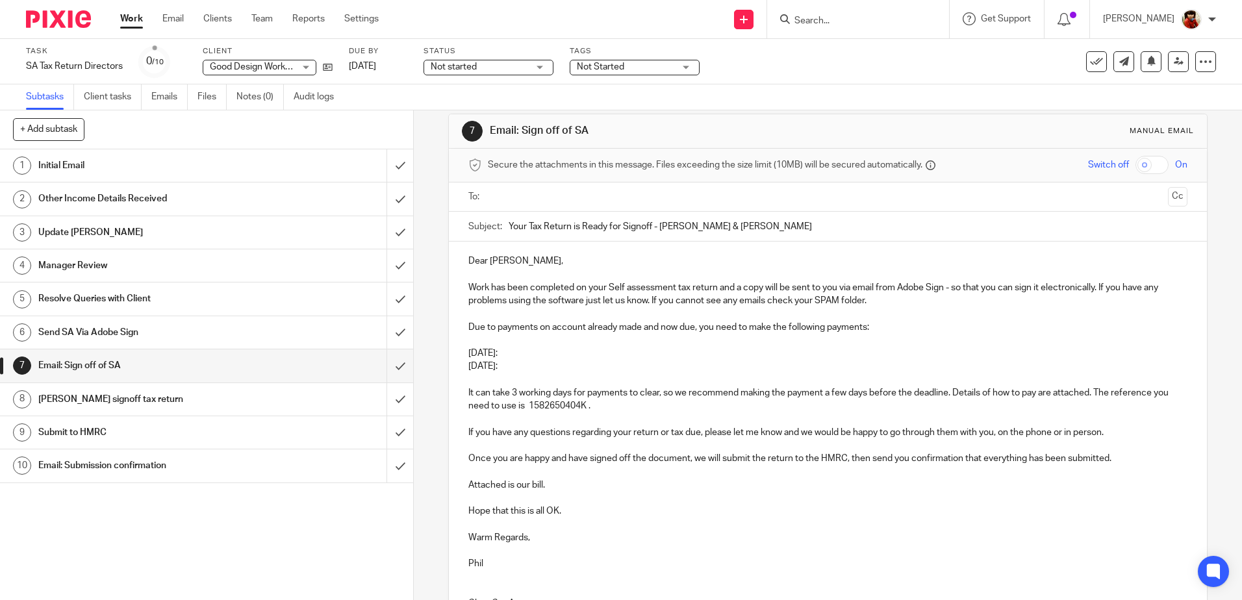
click at [561, 346] on p at bounding box center [827, 340] width 718 height 13
click at [546, 352] on p "[DATE]:" at bounding box center [827, 353] width 718 height 13
click at [714, 326] on p "Due to payments on account already made and now due, you need to make the follo…" at bounding box center [827, 327] width 718 height 13
click at [509, 263] on p "Dear Geoff," at bounding box center [827, 261] width 718 height 13
click at [542, 352] on p "[DATE]:" at bounding box center [827, 353] width 718 height 13
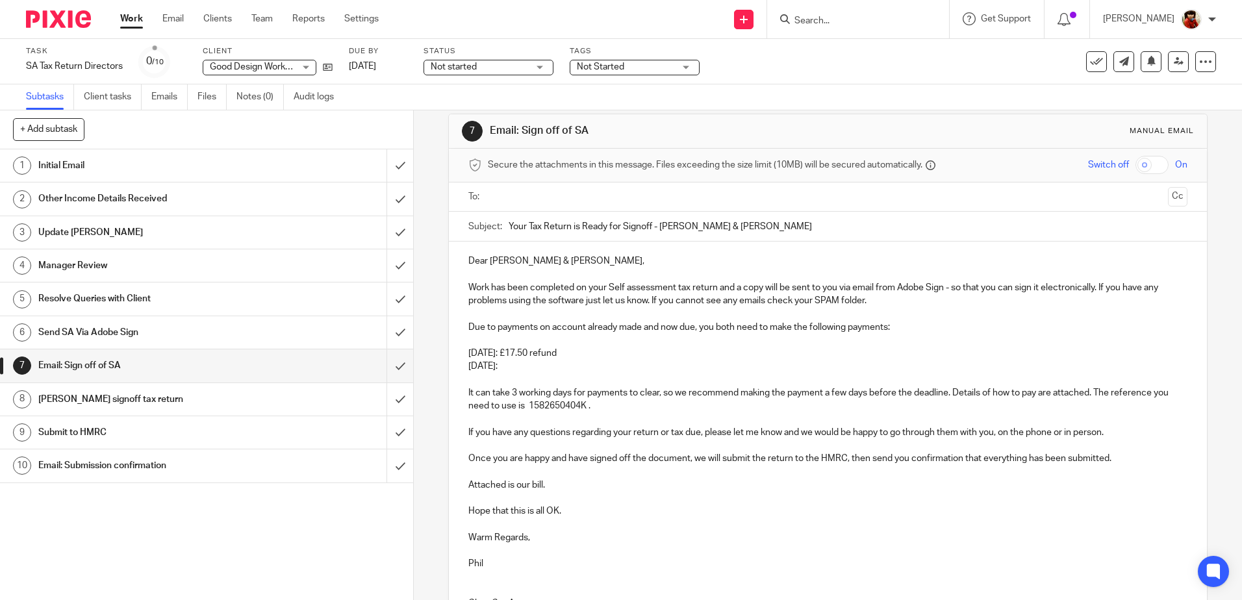
click at [537, 366] on p "[DATE]:" at bounding box center [827, 366] width 718 height 13
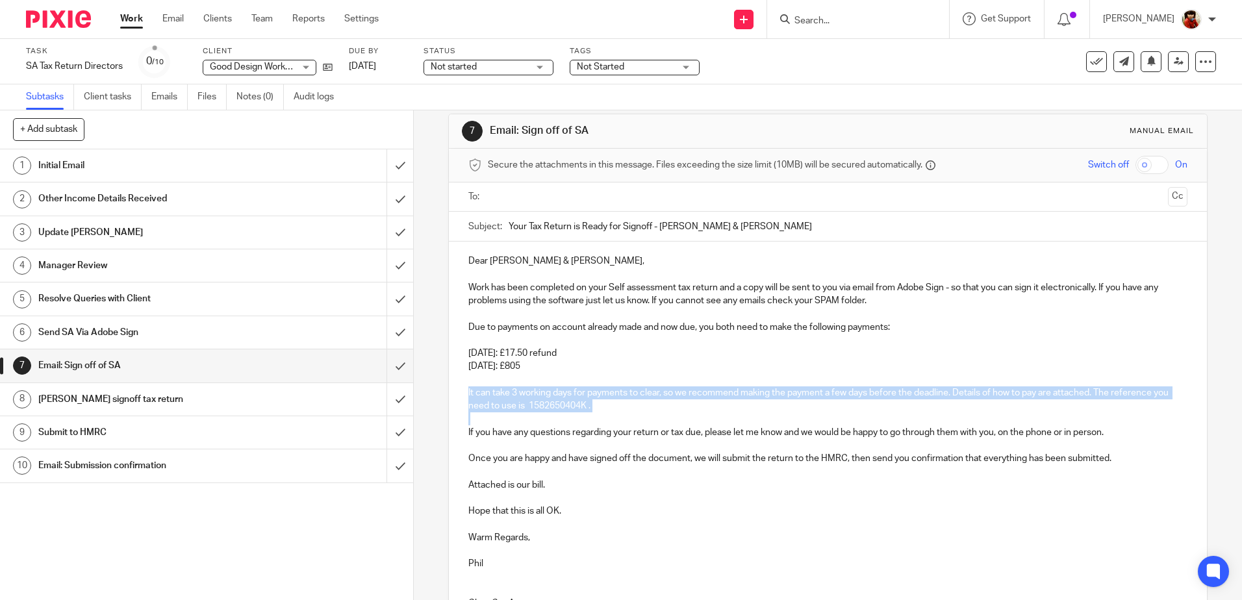
drag, startPoint x: 463, startPoint y: 392, endPoint x: 626, endPoint y: 412, distance: 164.3
click at [626, 412] on div "Dear Geoff & Lucy, Work has been completed on your Self assessment tax return a…" at bounding box center [827, 444] width 757 height 405
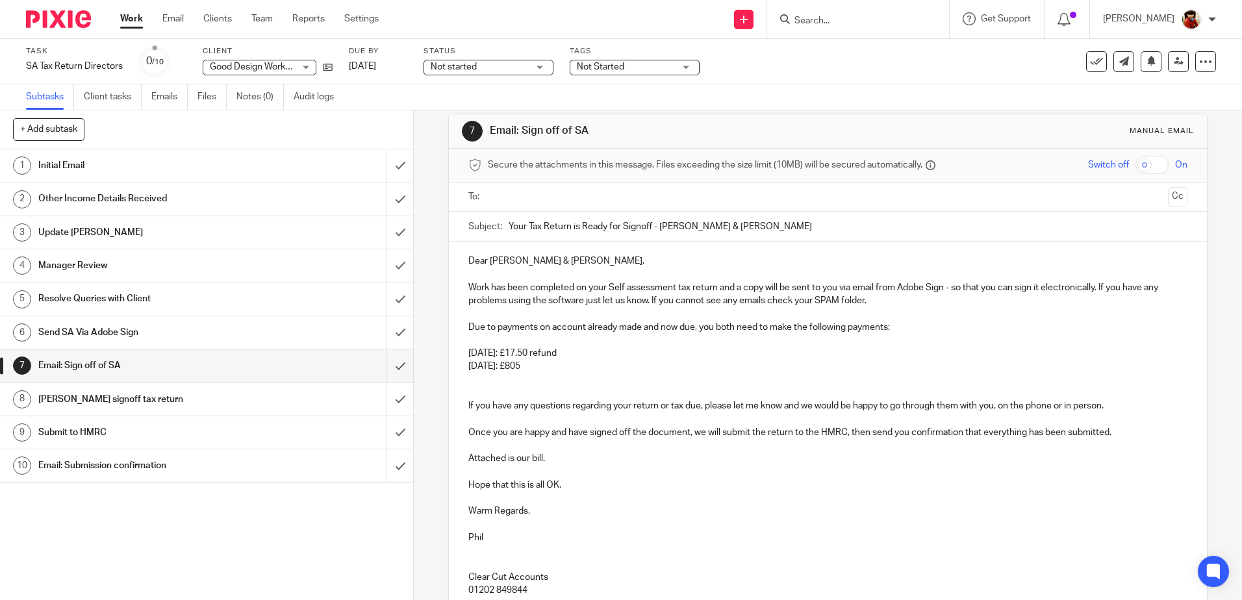
scroll to position [146, 0]
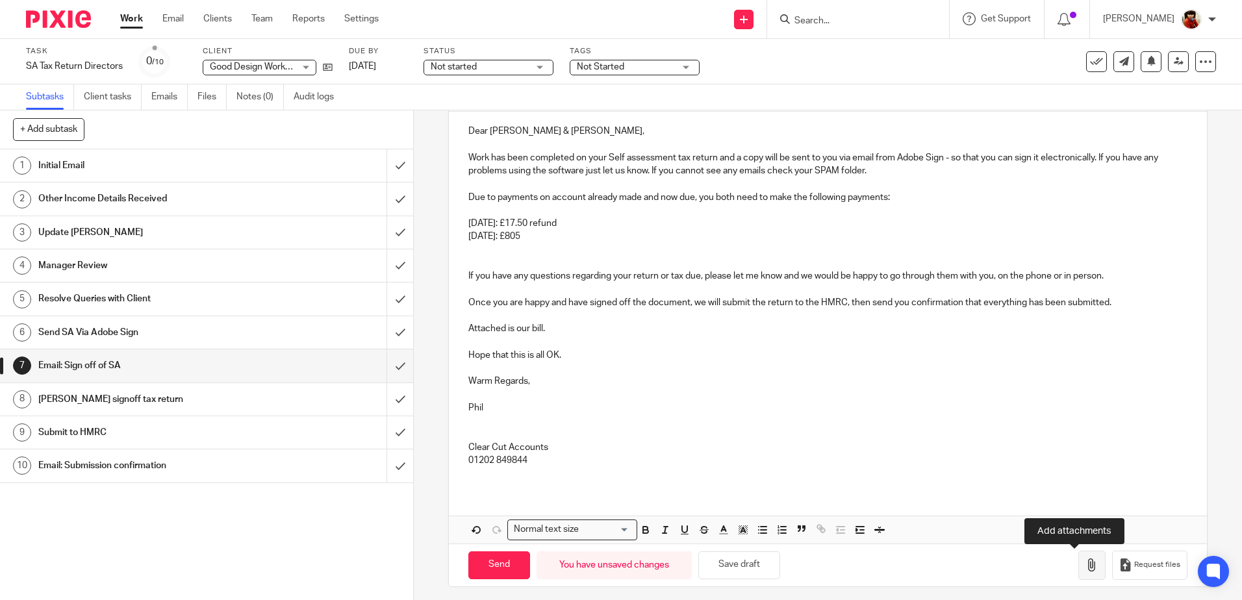
click at [1085, 561] on icon "button" at bounding box center [1091, 565] width 13 height 13
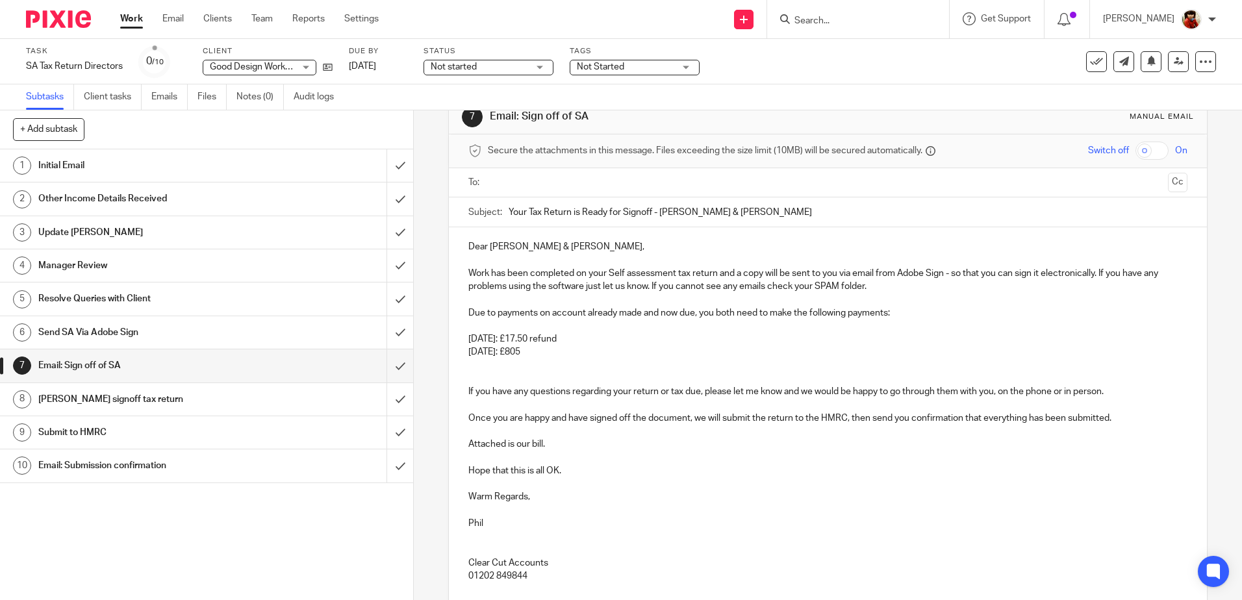
scroll to position [0, 0]
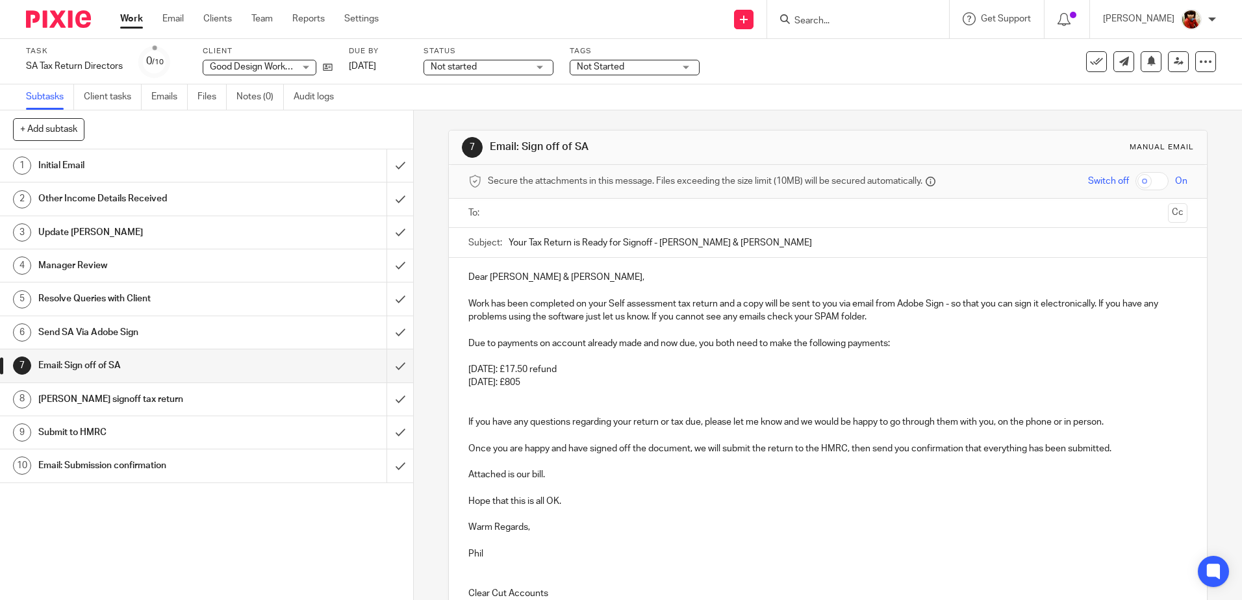
click at [518, 217] on input "text" at bounding box center [827, 213] width 670 height 15
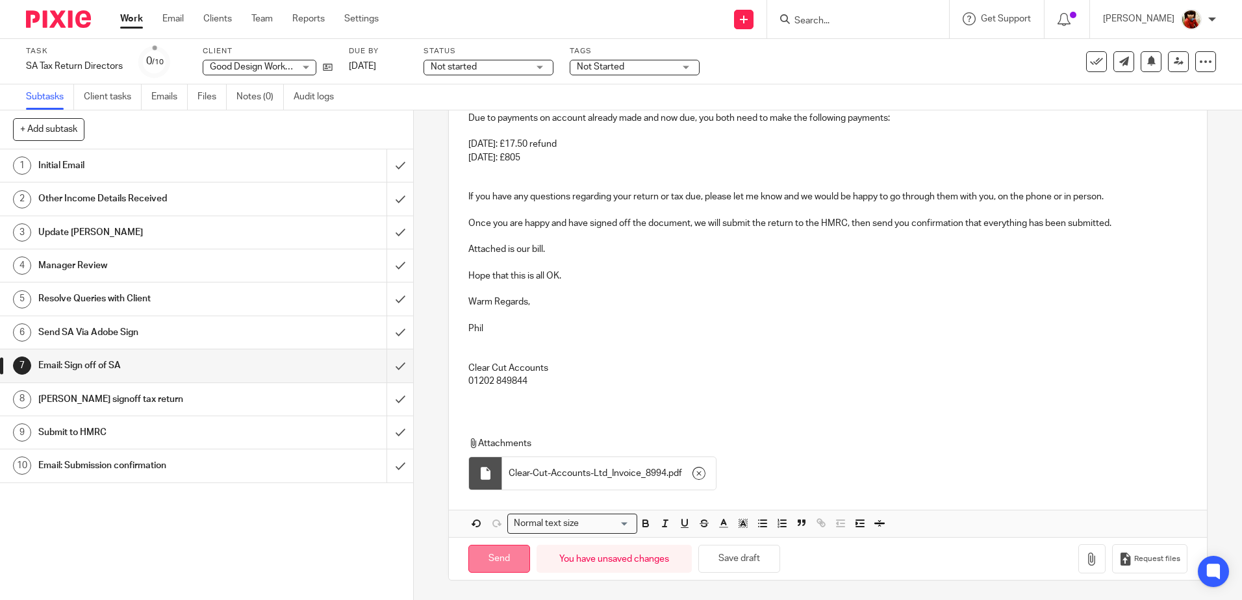
click at [495, 554] on input "Send" at bounding box center [499, 559] width 62 height 28
type input "Sent"
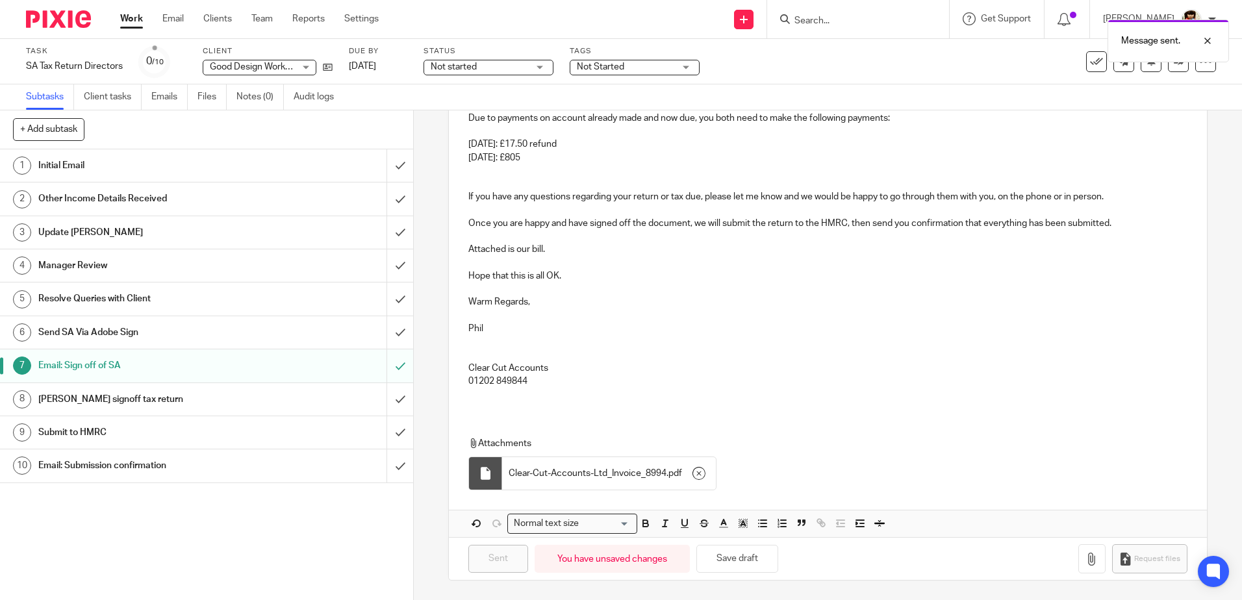
scroll to position [0, 0]
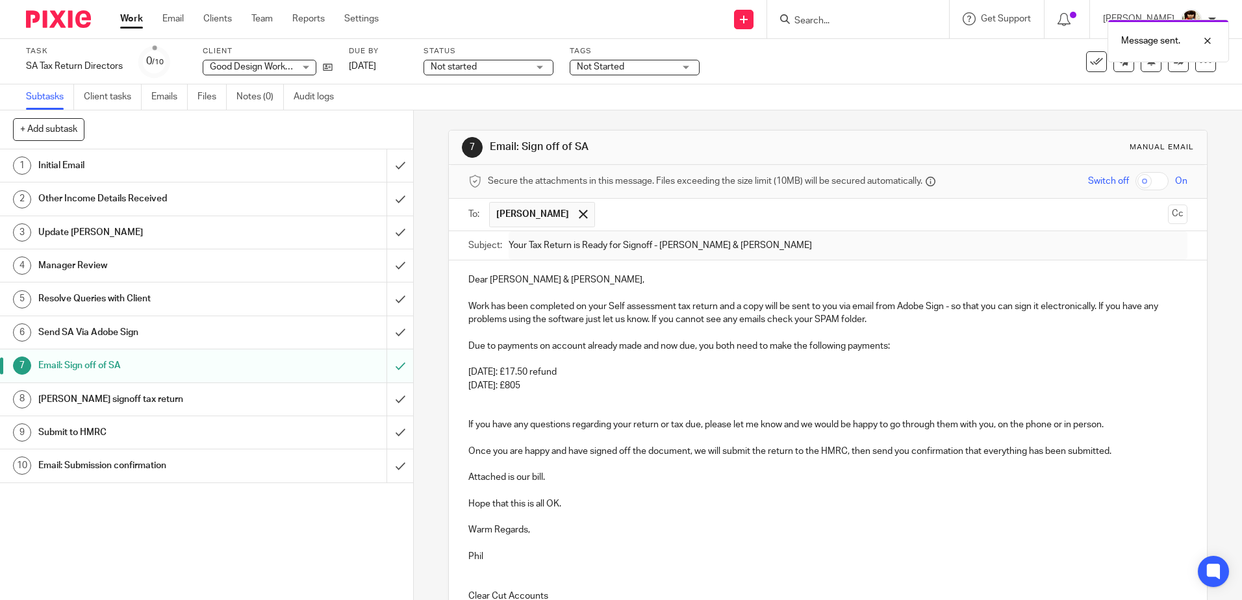
click at [688, 64] on div "Not Started" at bounding box center [635, 68] width 130 height 16
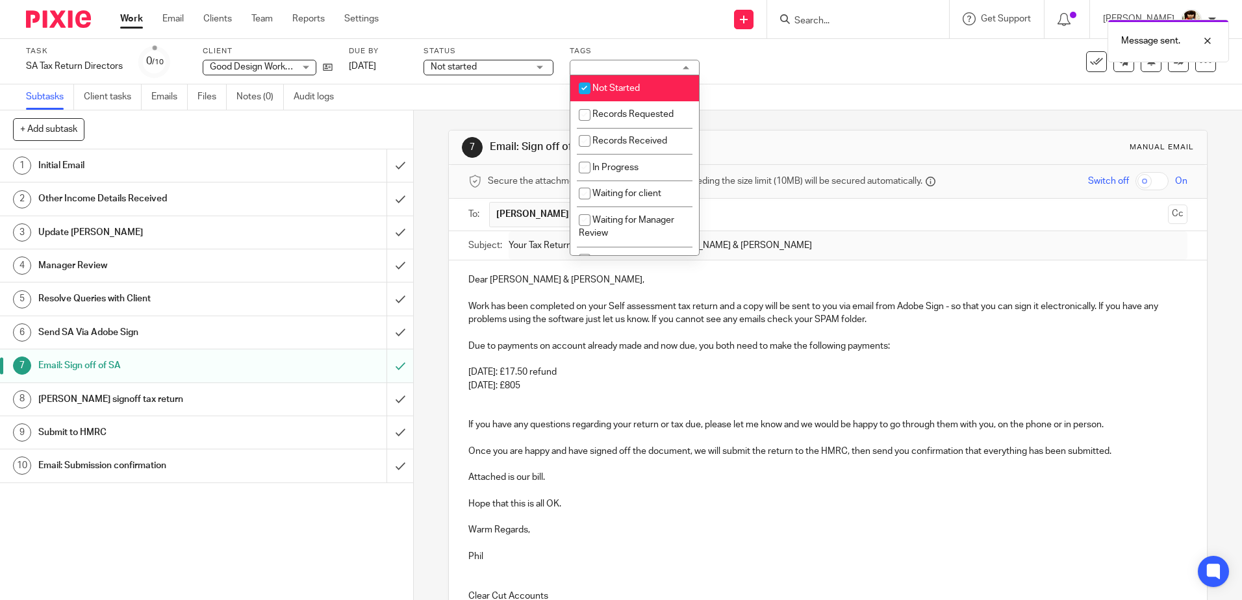
click at [589, 91] on input "checkbox" at bounding box center [584, 88] width 25 height 25
checkbox input "false"
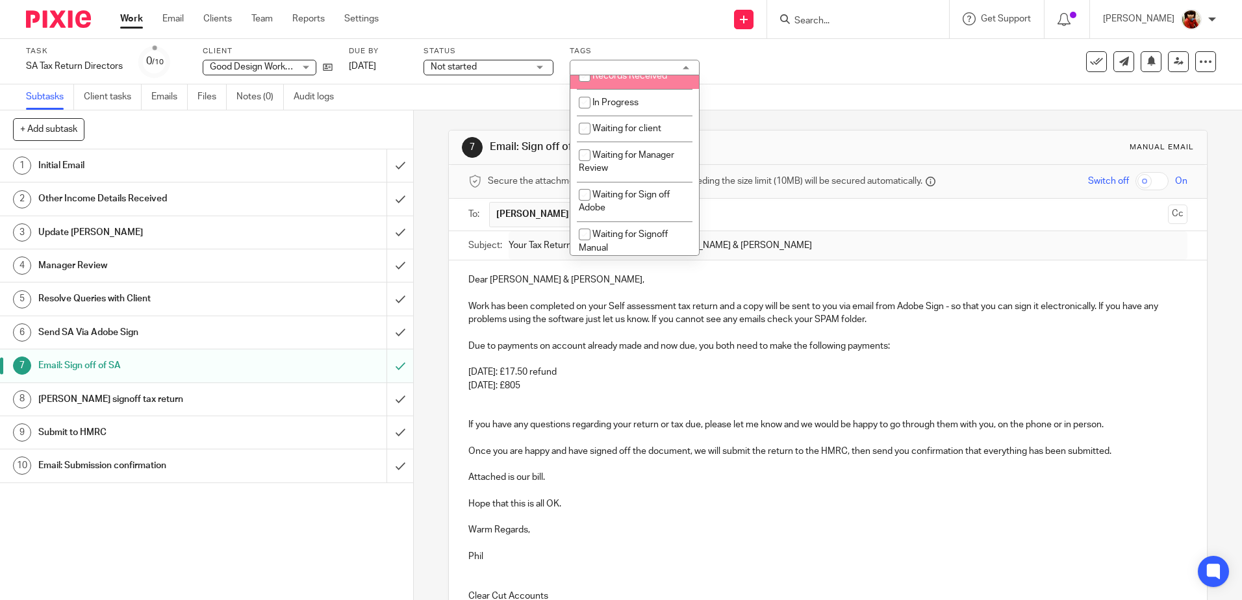
scroll to position [130, 0]
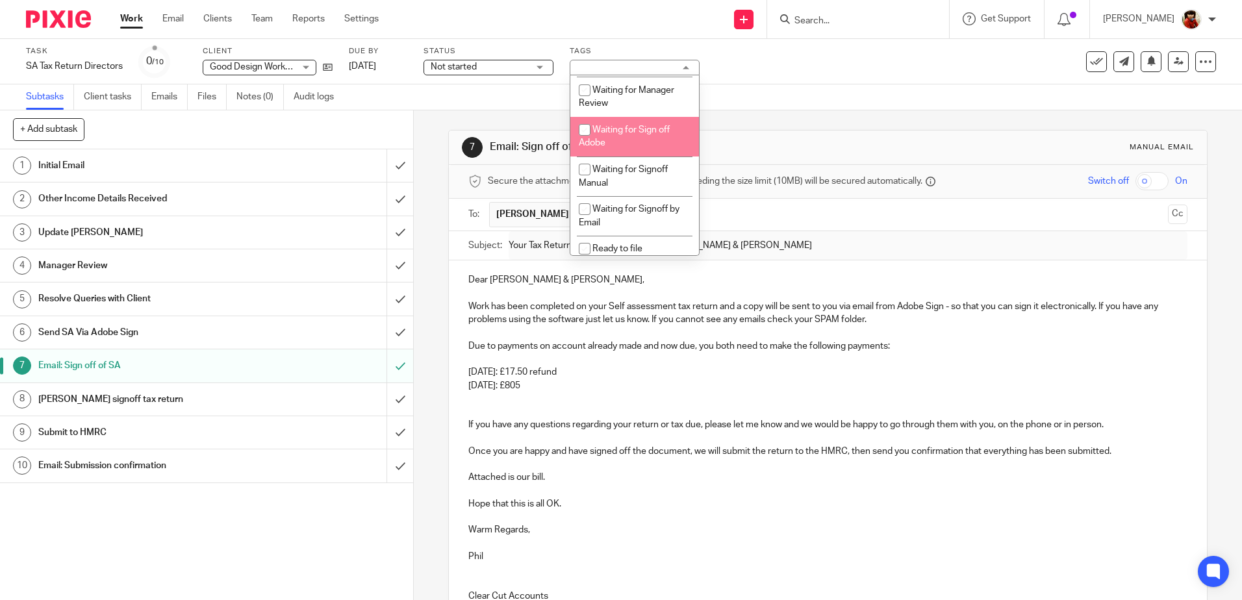
click at [583, 126] on input "checkbox" at bounding box center [584, 130] width 25 height 25
checkbox input "true"
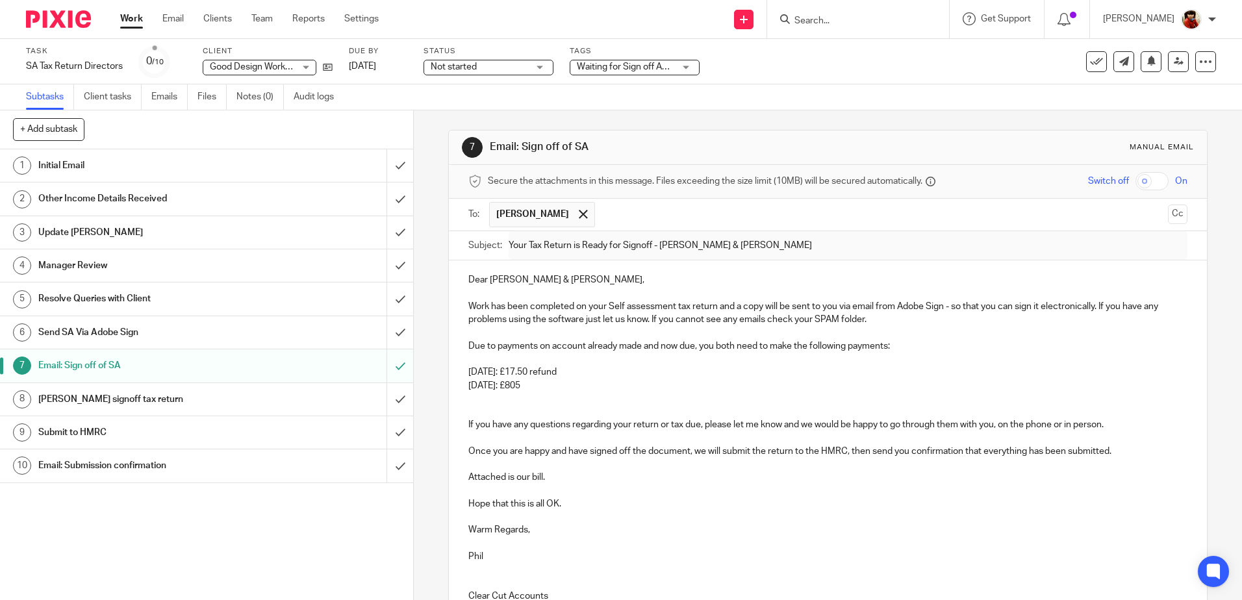
click at [535, 68] on div "Not started Not started" at bounding box center [489, 68] width 130 height 16
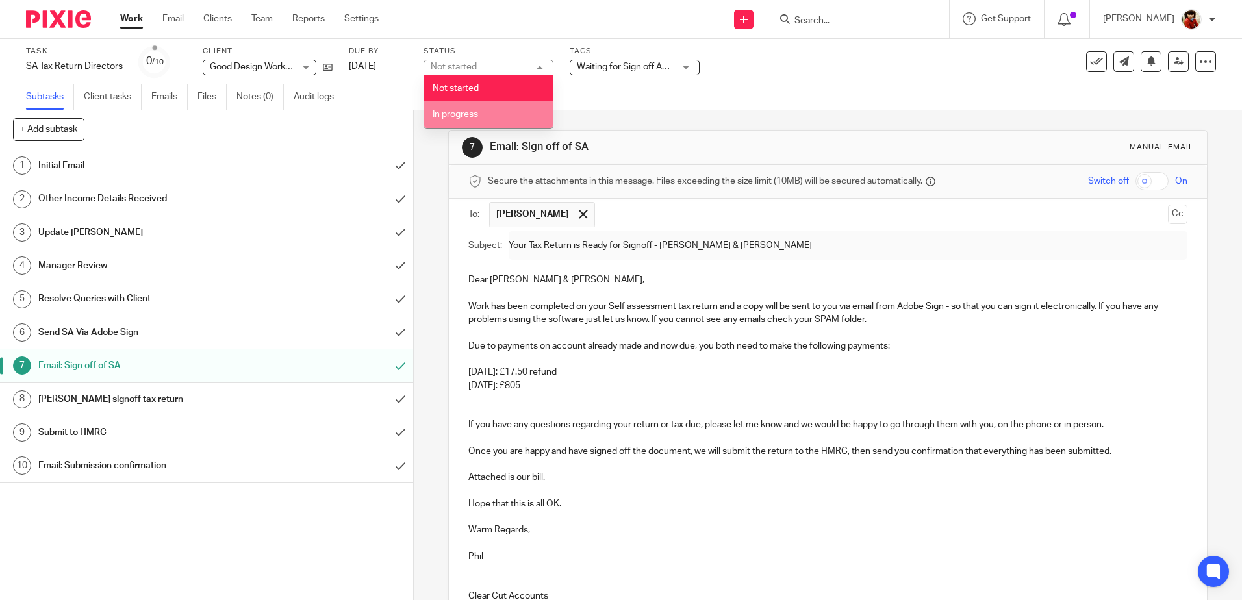
click at [466, 110] on li "In progress" at bounding box center [488, 114] width 129 height 27
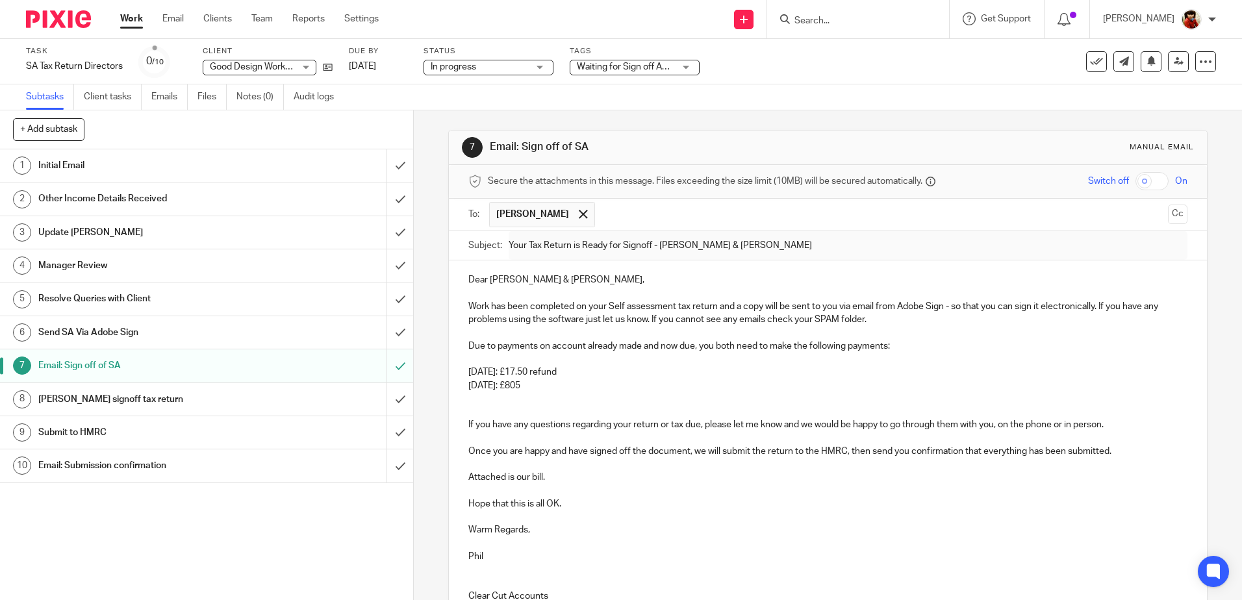
click at [780, 79] on div "Task SA Tax Return Directors Save SA Tax Return Directors 0 /10 Client Good Des…" at bounding box center [621, 61] width 1242 height 45
click at [133, 18] on link "Work" at bounding box center [131, 18] width 23 height 13
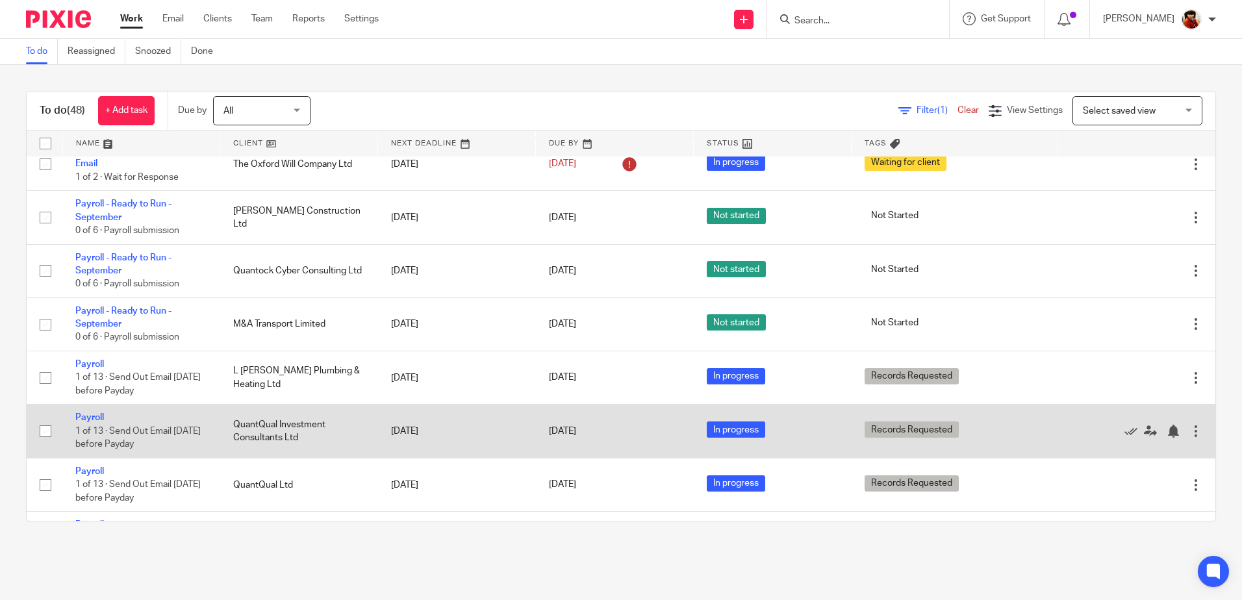
scroll to position [455, 0]
